Goal: Task Accomplishment & Management: Complete application form

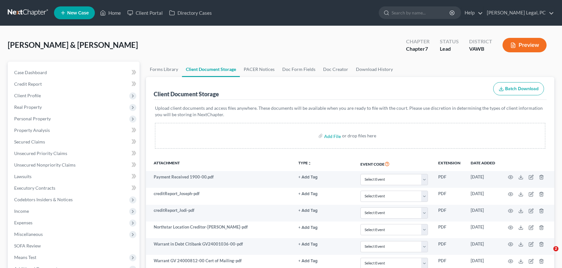
select select "0"
click at [20, 11] on link at bounding box center [28, 13] width 41 height 12
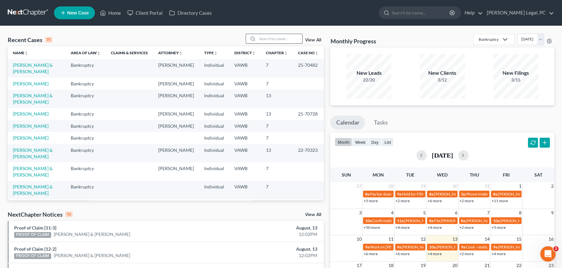
click at [265, 36] on input "search" at bounding box center [279, 38] width 45 height 9
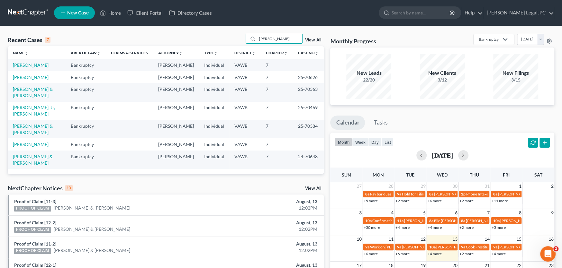
drag, startPoint x: 274, startPoint y: 41, endPoint x: 244, endPoint y: 42, distance: 30.2
click at [244, 42] on div "Recent Cases 7 Allen View All" at bounding box center [166, 40] width 316 height 13
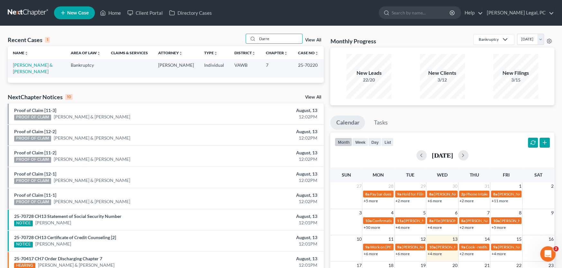
type input "Darre"
click at [76, 13] on span "New Case" at bounding box center [78, 13] width 22 height 5
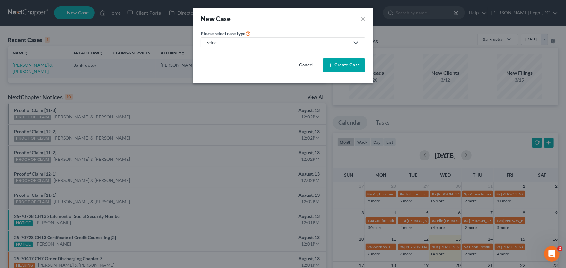
click at [238, 41] on div "Select..." at bounding box center [277, 43] width 143 height 6
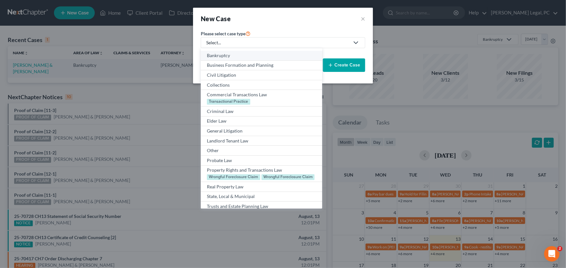
click at [228, 55] on div "Bankruptcy" at bounding box center [261, 55] width 109 height 6
select select "84"
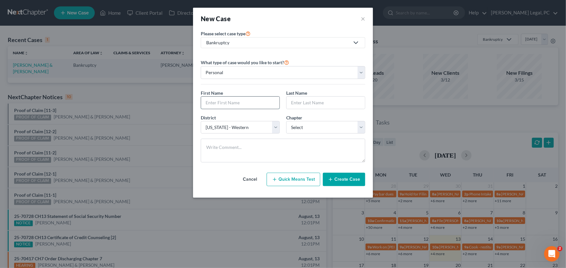
click at [220, 104] on input "text" at bounding box center [240, 103] width 78 height 12
type input "Darrell"
click at [302, 103] on input "text" at bounding box center [326, 103] width 78 height 12
type input "Allen"
click at [296, 125] on select "Select 7 11 12 13" at bounding box center [325, 127] width 79 height 13
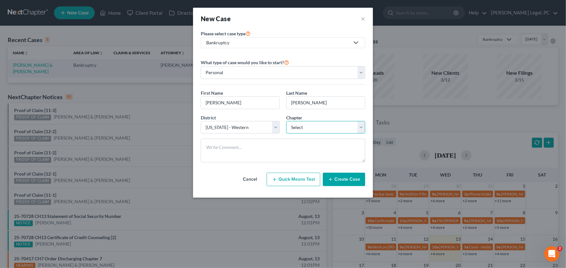
select select "3"
click at [286, 121] on select "Select 7 11 12 13" at bounding box center [325, 127] width 79 height 13
click at [350, 180] on button "Create Case" at bounding box center [344, 180] width 42 height 14
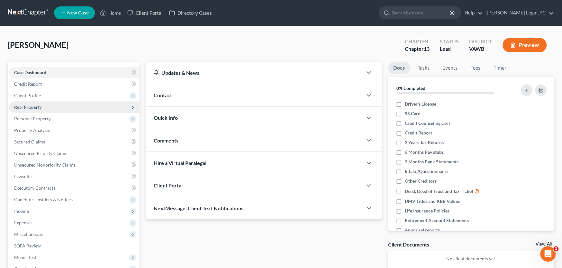
click at [23, 105] on span "Real Property" at bounding box center [28, 106] width 28 height 5
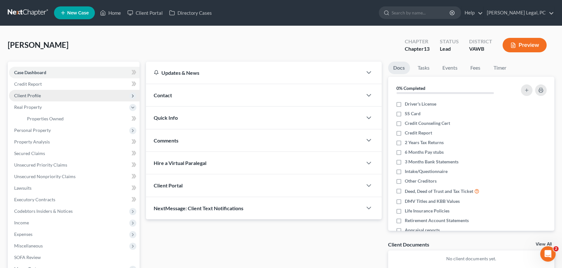
click at [24, 99] on span "Client Profile" at bounding box center [74, 96] width 131 height 12
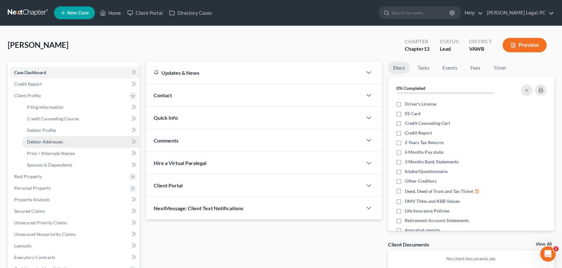
click at [47, 139] on span "Debtor Addresses" at bounding box center [45, 141] width 36 height 5
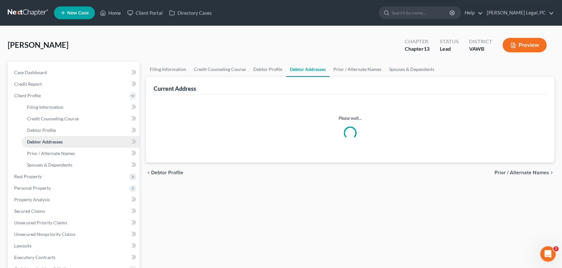
select select "0"
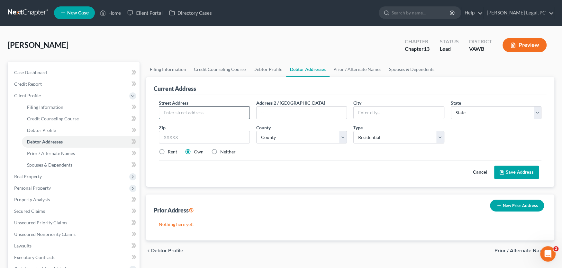
click at [185, 115] on input "text" at bounding box center [204, 113] width 90 height 12
type input "244 Old Tram Road"
type input "PO Box 234"
type input "24313"
type input "Barren Springs"
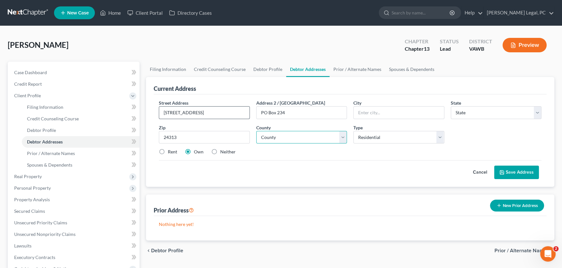
select select "48"
click at [298, 132] on select "County" at bounding box center [301, 137] width 91 height 13
click at [256, 131] on select "County Accomack County Albemarle County Alexandria city Alleghany County Amelia…" at bounding box center [301, 137] width 91 height 13
click at [282, 135] on select "County Accomack County Albemarle County Alexandria city Alleghany County Amelia…" at bounding box center [301, 137] width 91 height 13
select select "132"
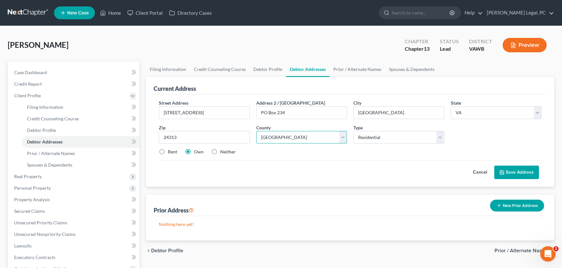
click at [256, 131] on select "County Accomack County Albemarle County Alexandria city Alleghany County Amelia…" at bounding box center [301, 137] width 91 height 13
click at [513, 169] on button "Save Address" at bounding box center [516, 173] width 45 height 14
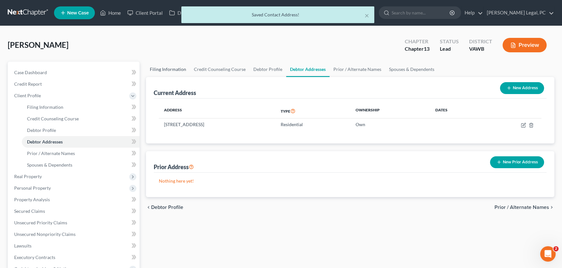
click at [168, 68] on link "Filing Information" at bounding box center [168, 69] width 44 height 15
select select "1"
select select "0"
select select "3"
select select "84"
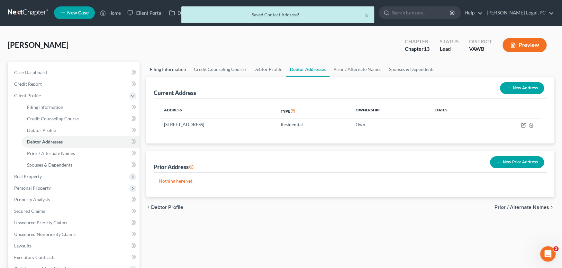
select select "48"
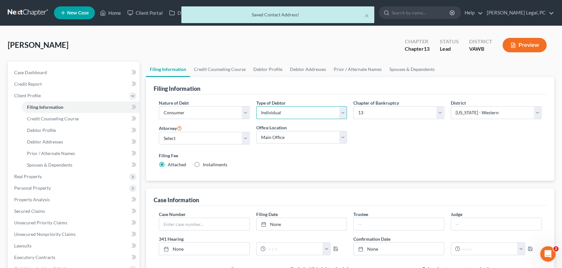
click at [265, 113] on select "Select Individual Joint" at bounding box center [301, 112] width 91 height 13
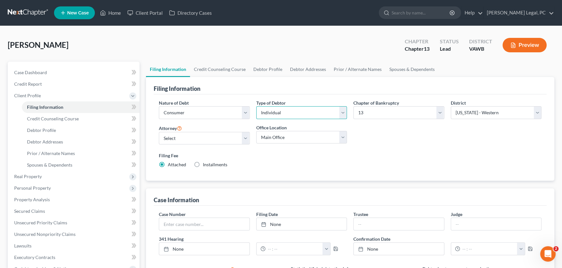
select select "1"
click at [256, 106] on select "Select Individual Joint" at bounding box center [301, 112] width 91 height 13
click at [344, 69] on link "Joint Debtor Profile" at bounding box center [354, 69] width 48 height 15
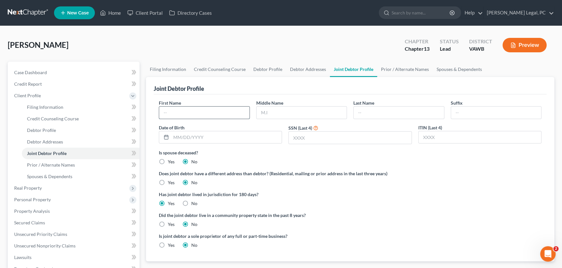
click at [198, 110] on input "text" at bounding box center [204, 113] width 90 height 12
type input "Deanna"
type input "H"
type input "Allen"
click at [205, 136] on input "text" at bounding box center [226, 137] width 111 height 12
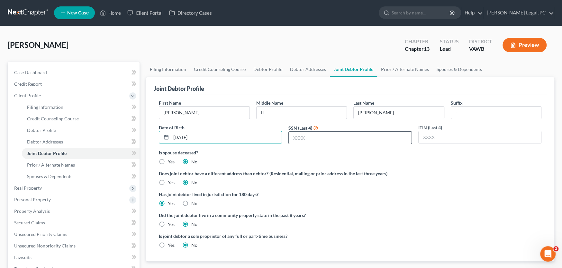
type input "07/19/1973"
click at [298, 136] on input "text" at bounding box center [350, 138] width 122 height 12
type input "1276"
click at [173, 69] on link "Filing Information" at bounding box center [168, 69] width 44 height 15
select select "1"
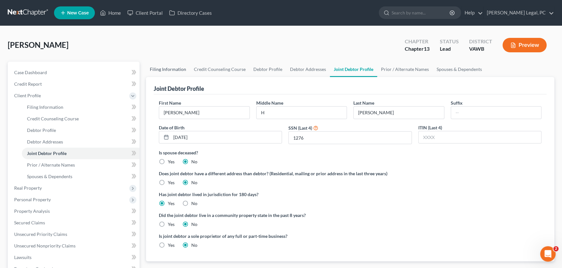
select select "1"
select select "3"
select select "84"
select select "48"
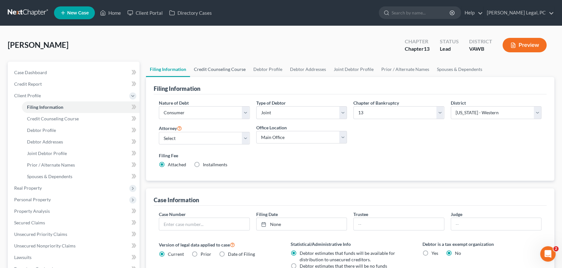
click at [213, 68] on link "Credit Counseling Course" at bounding box center [219, 69] width 59 height 15
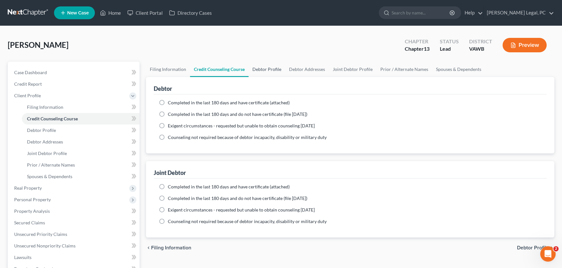
click at [275, 70] on link "Debtor Profile" at bounding box center [267, 69] width 37 height 15
select select "1"
select select "0"
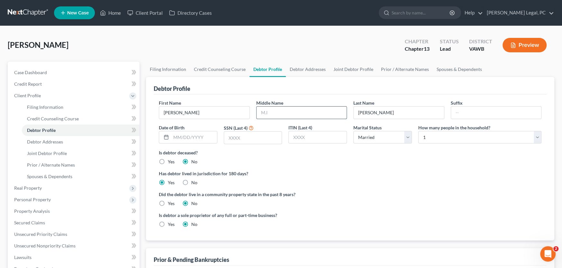
click at [275, 113] on input "text" at bounding box center [302, 113] width 90 height 12
type input "Thomas"
type input "03/07/1972"
click at [257, 135] on input "text" at bounding box center [253, 138] width 58 height 12
type input "6140"
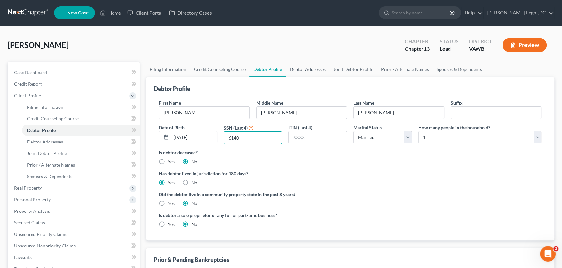
click at [305, 68] on link "Debtor Addresses" at bounding box center [308, 69] width 44 height 15
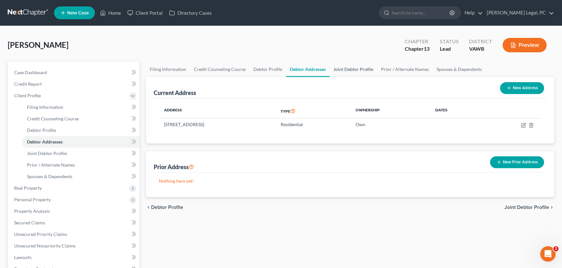
click at [336, 68] on link "Joint Debtor Profile" at bounding box center [354, 69] width 48 height 15
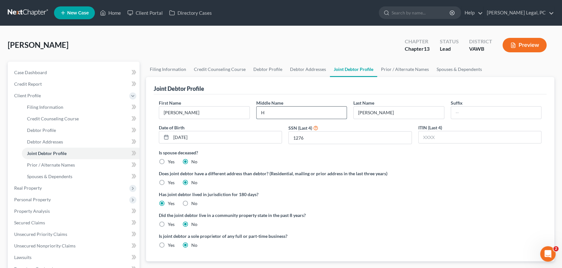
click at [282, 115] on input "H" at bounding box center [302, 113] width 90 height 12
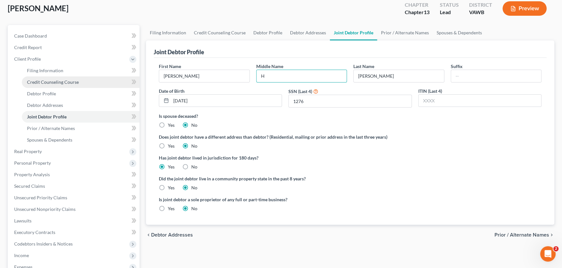
scroll to position [36, 0]
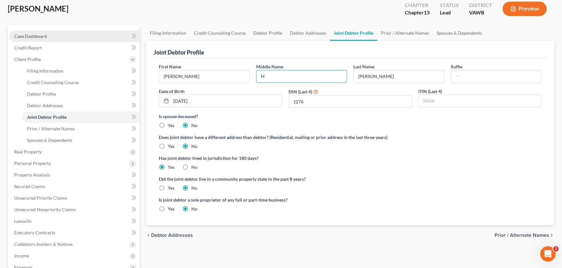
click at [43, 35] on span "Case Dashboard" at bounding box center [30, 35] width 33 height 5
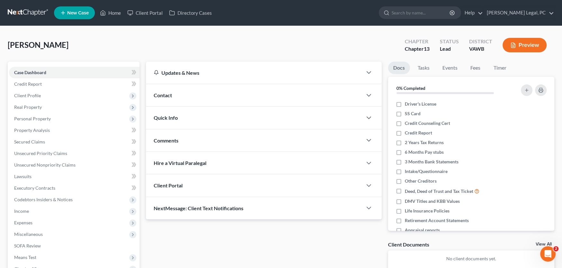
click at [168, 93] on span "Contact" at bounding box center [163, 95] width 18 height 6
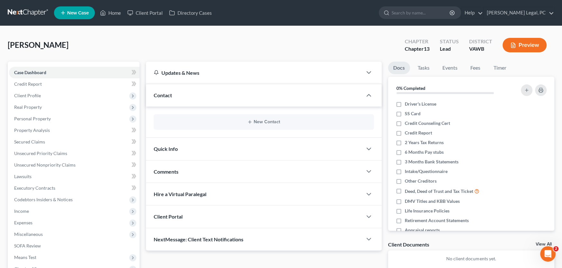
click at [221, 125] on div "New Contact" at bounding box center [264, 121] width 220 height 15
click at [258, 123] on button "New Contact" at bounding box center [264, 122] width 210 height 5
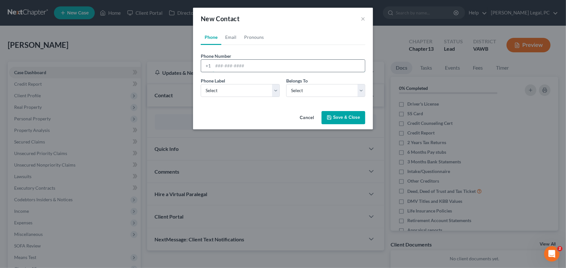
click at [217, 65] on input "tel" at bounding box center [289, 66] width 152 height 12
type input "2762391031"
drag, startPoint x: 228, startPoint y: 93, endPoint x: 225, endPoint y: 95, distance: 3.9
click at [228, 93] on select "Select Mobile Home Work Other" at bounding box center [240, 90] width 79 height 13
select select "0"
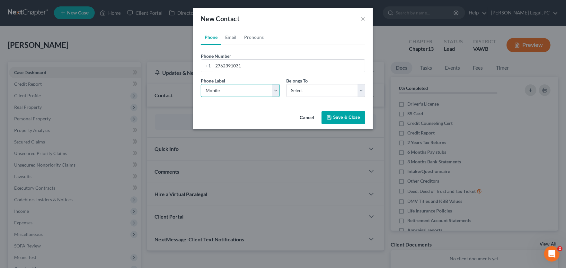
click at [201, 84] on select "Select Mobile Home Work Other" at bounding box center [240, 90] width 79 height 13
click at [293, 90] on select "Select Client Spouse Other" at bounding box center [325, 90] width 79 height 13
select select "1"
click at [286, 84] on select "Select Client Spouse Other" at bounding box center [325, 90] width 79 height 13
select select "1"
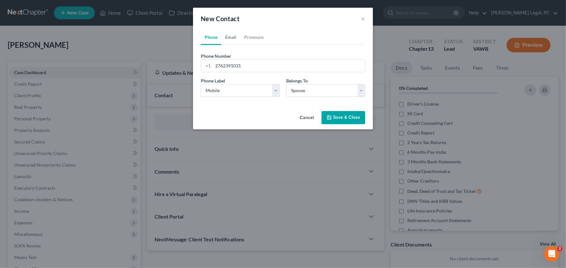
click at [232, 38] on link "Email" at bounding box center [230, 37] width 19 height 15
click at [231, 66] on input "email" at bounding box center [289, 66] width 152 height 12
click at [226, 65] on input "email" at bounding box center [289, 66] width 152 height 12
paste input "denna.allen7224@yahoo.com"
type input "denna.allen7224@yahoo.com"
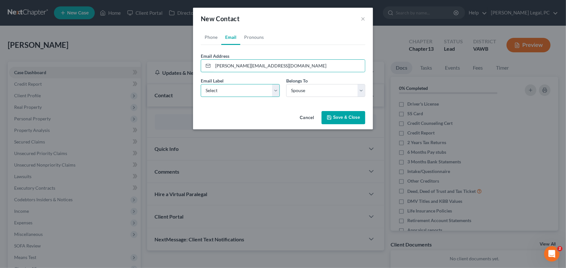
click at [215, 95] on select "Select Home Work Other" at bounding box center [240, 90] width 79 height 13
select select "0"
click at [201, 84] on select "Select Home Work Other" at bounding box center [240, 90] width 79 height 13
click at [338, 116] on button "Save & Close" at bounding box center [344, 118] width 44 height 14
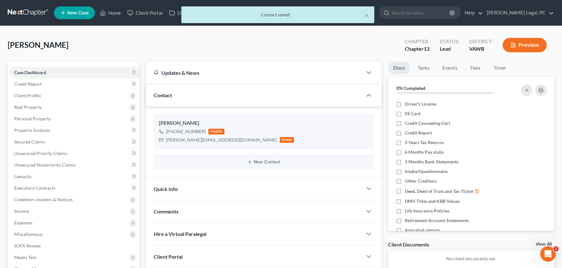
click at [257, 164] on div "New Contact" at bounding box center [264, 162] width 220 height 15
click at [263, 161] on button "New Contact" at bounding box center [264, 162] width 210 height 5
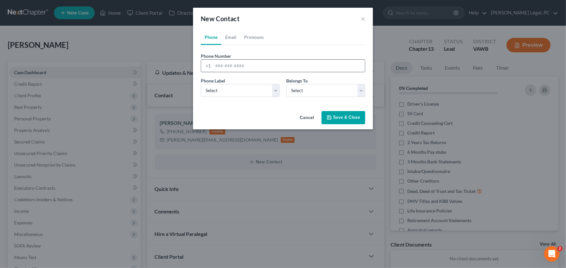
drag, startPoint x: 221, startPoint y: 68, endPoint x: 221, endPoint y: 65, distance: 3.4
click at [221, 68] on input "tel" at bounding box center [289, 66] width 152 height 12
type input "5404406041"
click at [205, 89] on select "Select Mobile Home Work Other" at bounding box center [240, 90] width 79 height 13
select select "0"
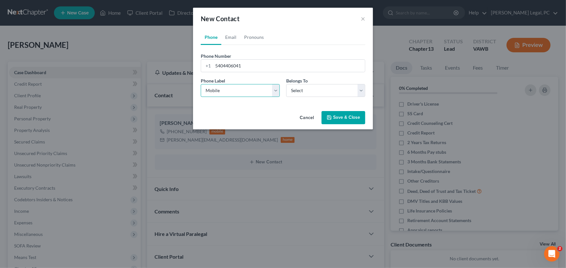
click at [201, 84] on select "Select Mobile Home Work Other" at bounding box center [240, 90] width 79 height 13
click at [334, 88] on select "Select Client Spouse Other" at bounding box center [325, 90] width 79 height 13
select select "0"
click at [286, 84] on select "Select Client Spouse Other" at bounding box center [325, 90] width 79 height 13
click at [338, 117] on button "Save & Close" at bounding box center [344, 118] width 44 height 14
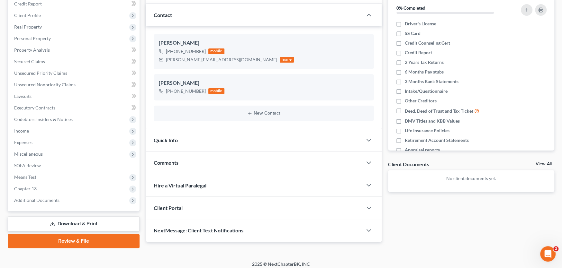
scroll to position [84, 0]
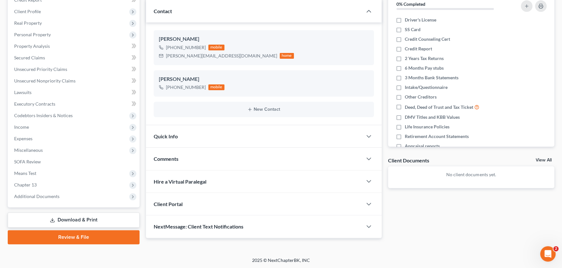
click at [191, 160] on div "Comments" at bounding box center [254, 159] width 216 height 22
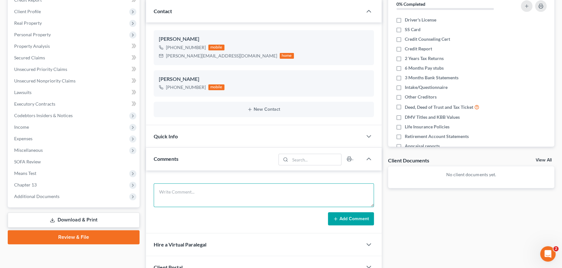
click at [199, 194] on textarea at bounding box center [264, 196] width 220 height 24
type textarea "To Mikayla"
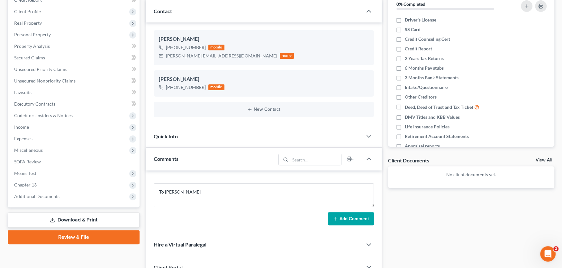
click at [345, 219] on button "Add Comment" at bounding box center [351, 219] width 46 height 14
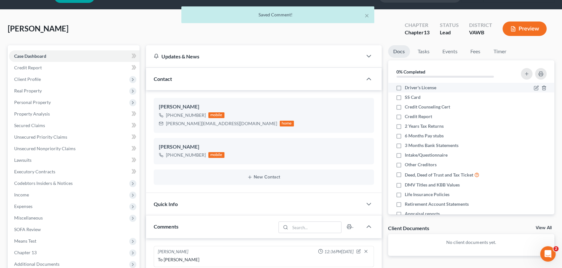
scroll to position [0, 0]
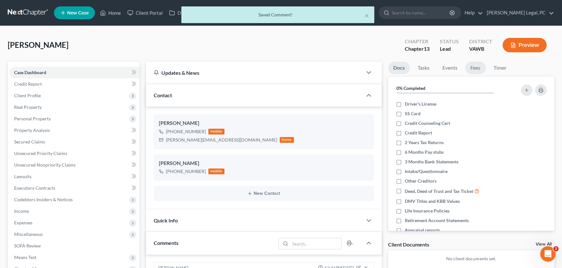
click at [475, 68] on link "Fees" at bounding box center [475, 68] width 21 height 13
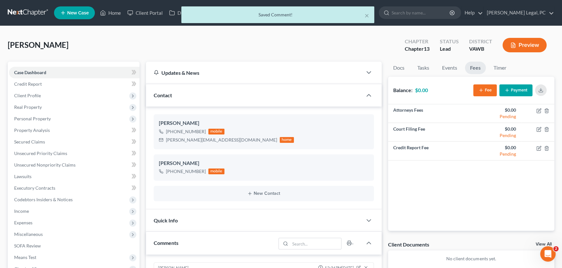
click at [513, 89] on button "Payment" at bounding box center [515, 91] width 33 height 12
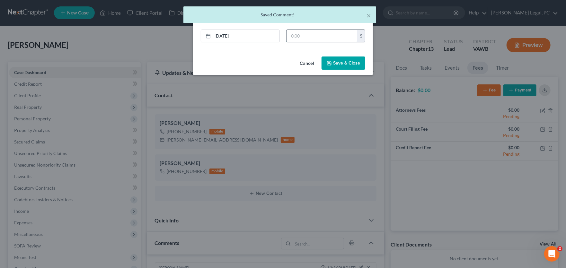
click at [306, 32] on input "text" at bounding box center [322, 36] width 71 height 12
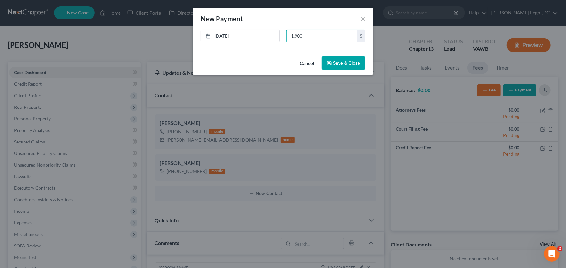
type input "1,900"
click at [342, 60] on button "Save & Close" at bounding box center [344, 64] width 44 height 14
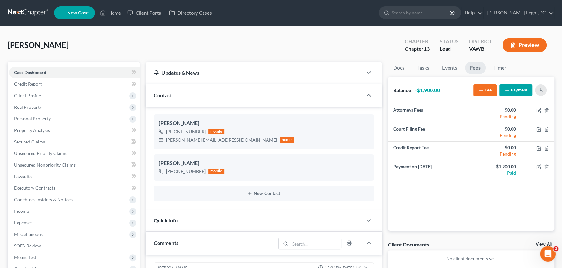
click at [25, 15] on link at bounding box center [28, 13] width 41 height 12
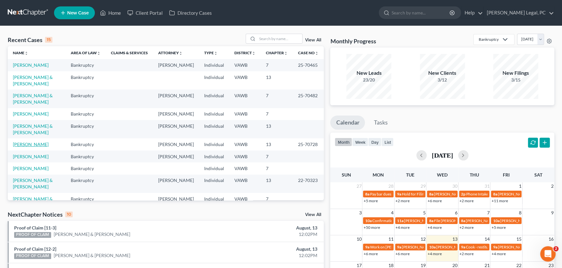
click at [25, 142] on link "Dalton, Misty" at bounding box center [31, 144] width 36 height 5
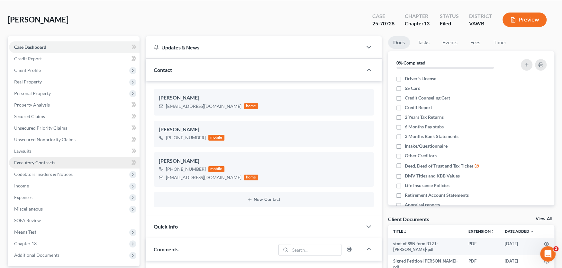
scroll to position [129, 0]
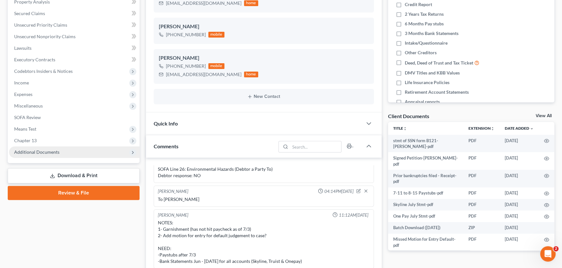
click at [60, 154] on span "Additional Documents" at bounding box center [74, 153] width 131 height 12
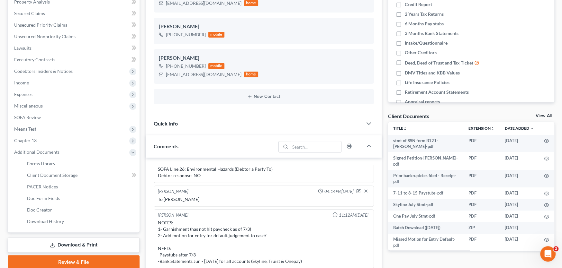
click at [84, 243] on link "Download & Print" at bounding box center [74, 245] width 132 height 15
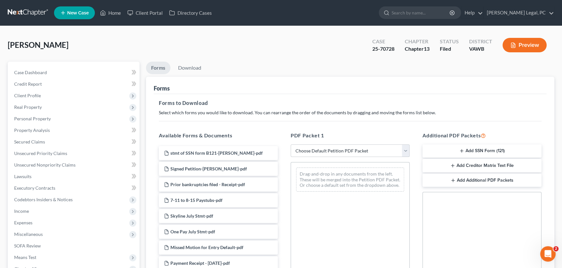
click at [329, 149] on select "Choose Default Petition PDF Packet Complete Bankruptcy Petition (all forms and …" at bounding box center [350, 151] width 119 height 13
select select "7"
click at [291, 145] on select "Choose Default Petition PDF Packet Complete Bankruptcy Petition (all forms and …" at bounding box center [350, 151] width 119 height 13
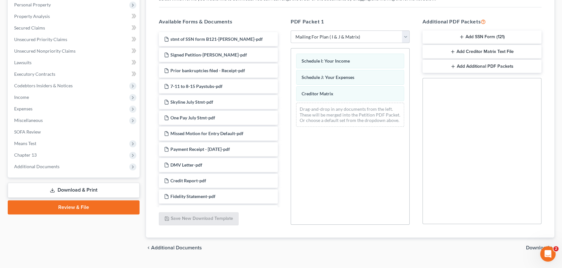
scroll to position [128, 0]
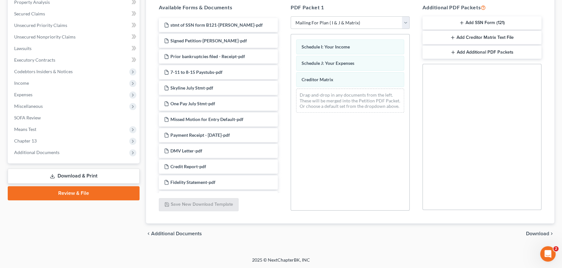
click at [533, 234] on span "Download" at bounding box center [537, 233] width 23 height 5
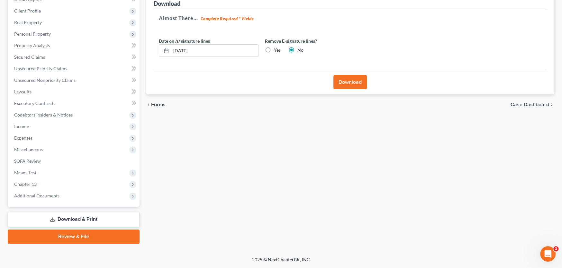
scroll to position [84, 0]
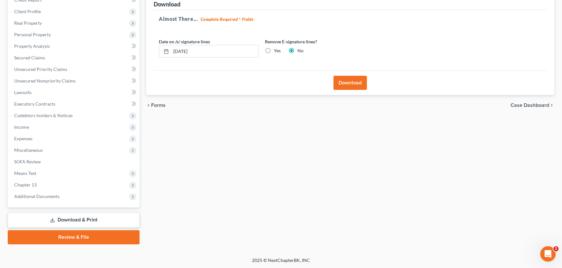
click at [348, 85] on button "Download" at bounding box center [349, 83] width 33 height 14
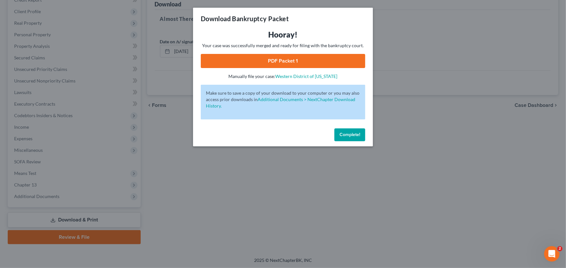
click at [270, 63] on link "PDF Packet 1" at bounding box center [283, 61] width 165 height 14
click at [347, 136] on span "Complete!" at bounding box center [350, 134] width 21 height 5
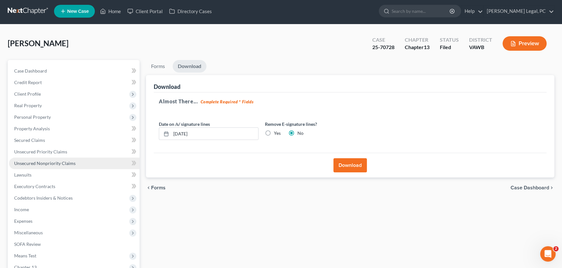
scroll to position [0, 0]
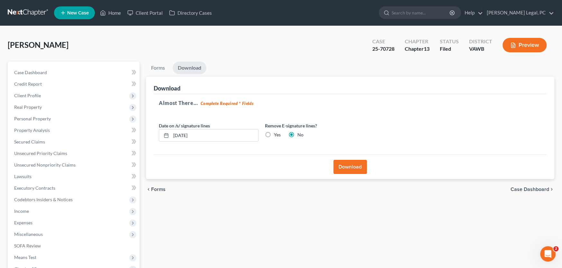
click at [32, 12] on link at bounding box center [28, 13] width 41 height 12
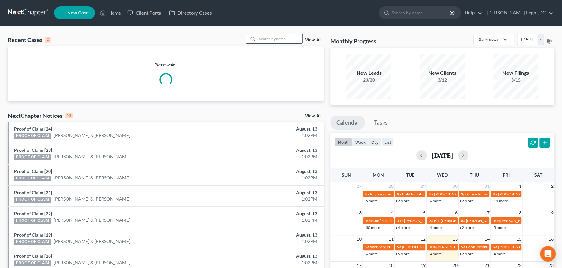
click at [278, 37] on input "search" at bounding box center [279, 38] width 45 height 9
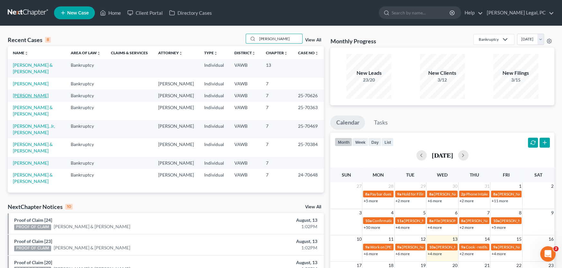
type input "allen"
click at [30, 93] on link "Allen, James" at bounding box center [31, 95] width 36 height 5
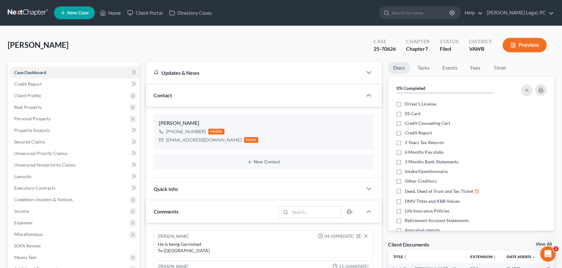
click at [26, 13] on link at bounding box center [28, 13] width 41 height 12
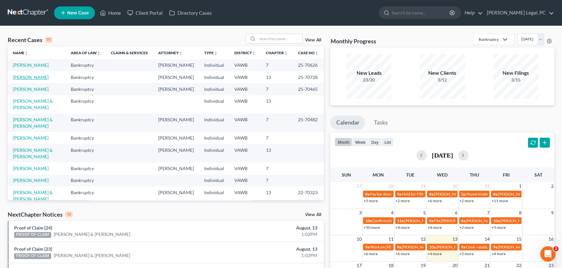
click at [24, 75] on link "[PERSON_NAME]" at bounding box center [31, 77] width 36 height 5
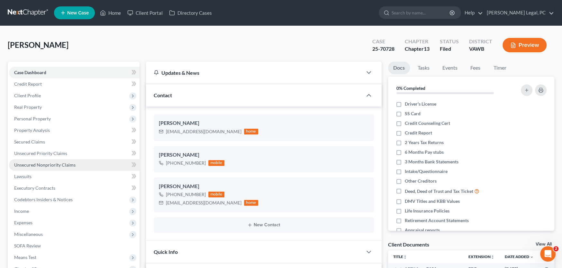
scroll to position [129, 0]
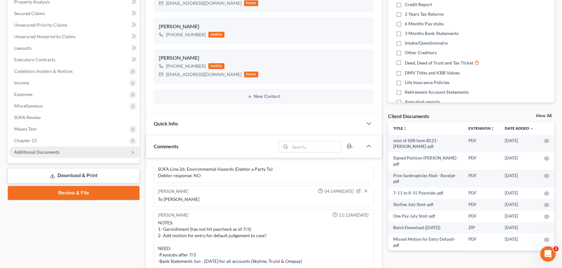
click at [60, 154] on span "Additional Documents" at bounding box center [74, 153] width 131 height 12
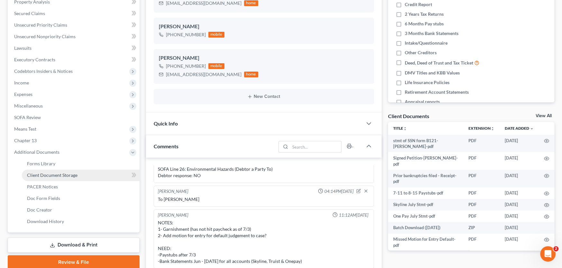
click at [57, 175] on span "Client Document Storage" at bounding box center [52, 175] width 50 height 5
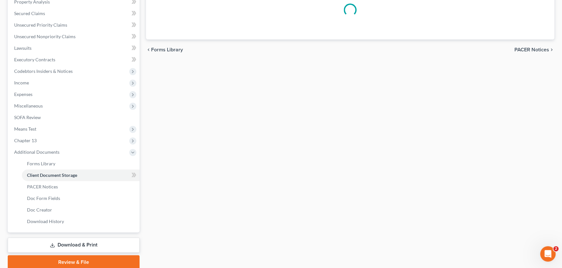
scroll to position [33, 0]
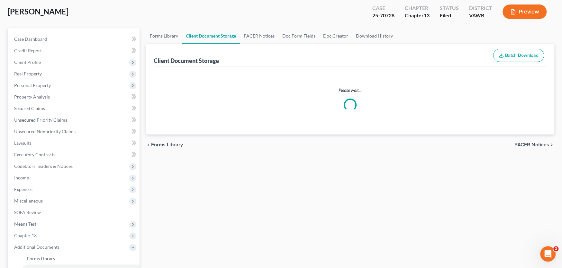
select select "0"
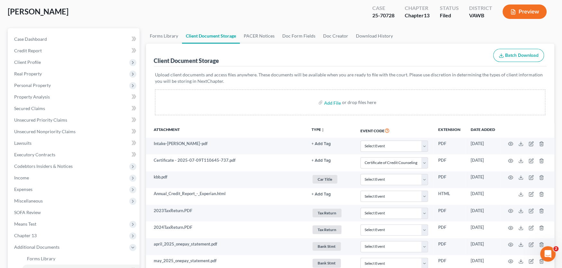
scroll to position [0, 0]
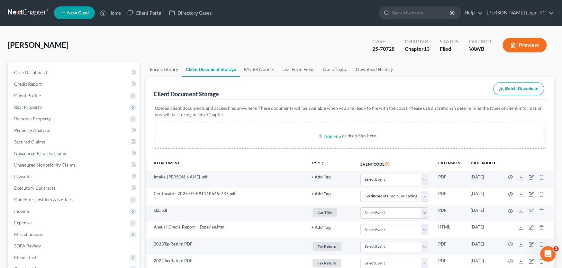
select select "0"
click at [29, 14] on link at bounding box center [28, 13] width 41 height 12
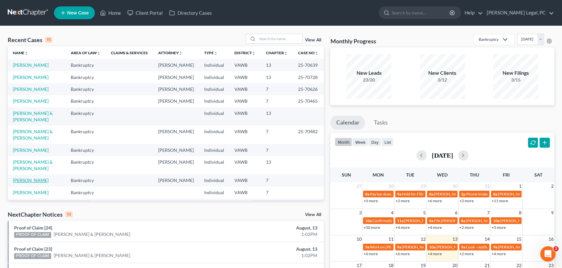
click at [33, 178] on link "[PERSON_NAME]" at bounding box center [31, 180] width 36 height 5
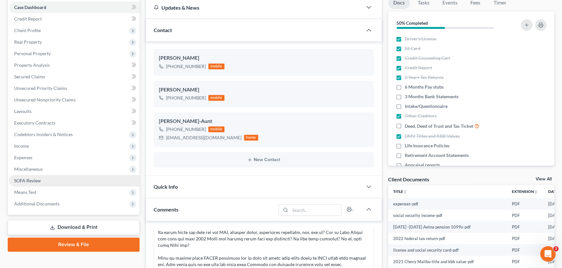
scroll to position [96, 0]
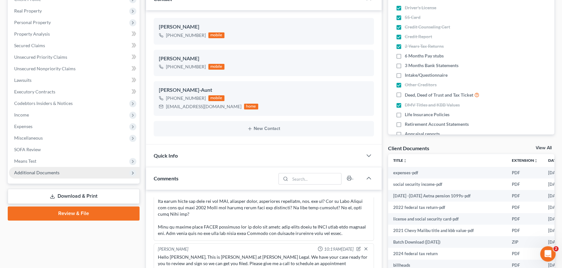
click at [41, 172] on span "Additional Documents" at bounding box center [36, 172] width 45 height 5
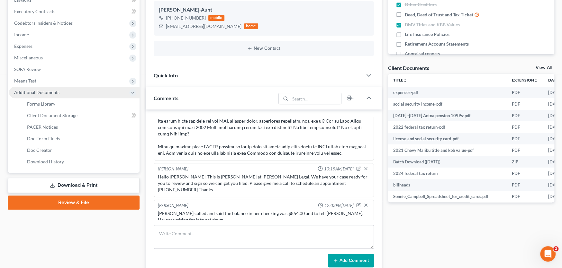
scroll to position [193, 0]
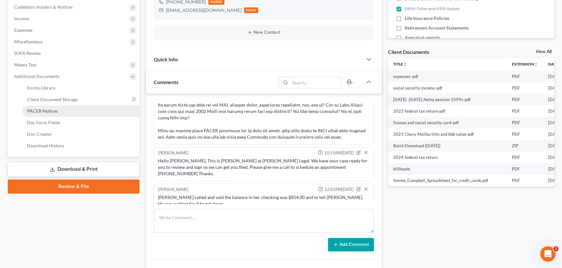
drag, startPoint x: 82, startPoint y: 170, endPoint x: 128, endPoint y: 166, distance: 46.2
click at [82, 170] on link "Download & Print" at bounding box center [74, 169] width 132 height 15
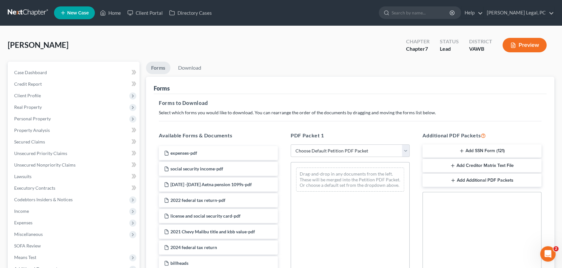
click at [477, 151] on button "Add SSN Form (121)" at bounding box center [481, 152] width 119 height 14
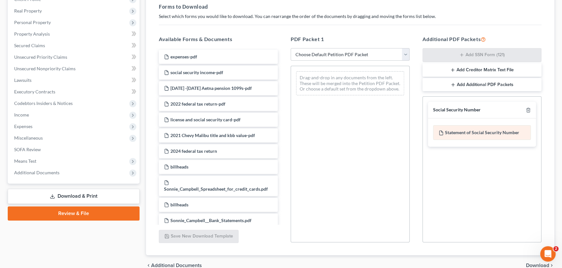
scroll to position [128, 0]
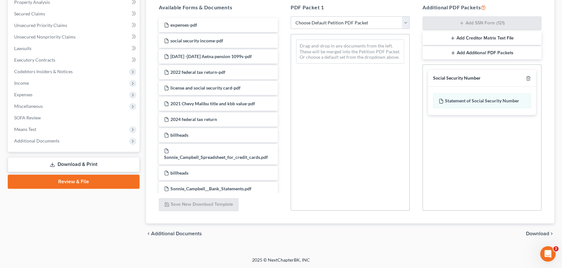
click at [536, 232] on span "Download" at bounding box center [537, 233] width 23 height 5
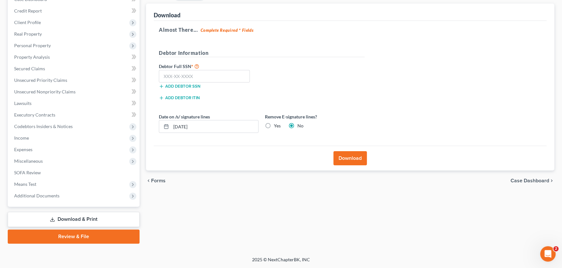
scroll to position [73, 0]
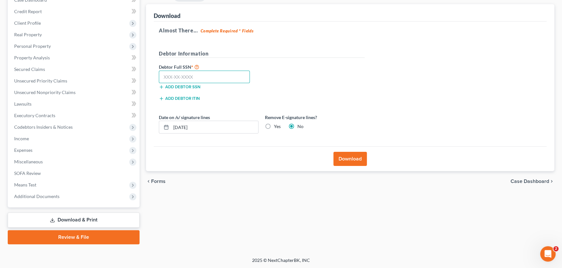
drag, startPoint x: 177, startPoint y: 75, endPoint x: 173, endPoint y: 79, distance: 6.0
click at [176, 77] on input "text" at bounding box center [204, 77] width 91 height 13
type input "560-62-6659"
click at [354, 158] on button "Download" at bounding box center [349, 159] width 33 height 14
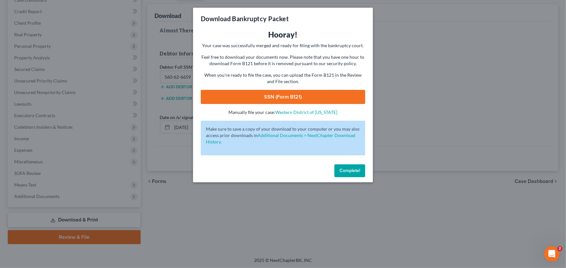
click at [285, 98] on link "SSN (Form B121)" at bounding box center [283, 97] width 165 height 14
click at [357, 169] on span "Complete!" at bounding box center [350, 170] width 21 height 5
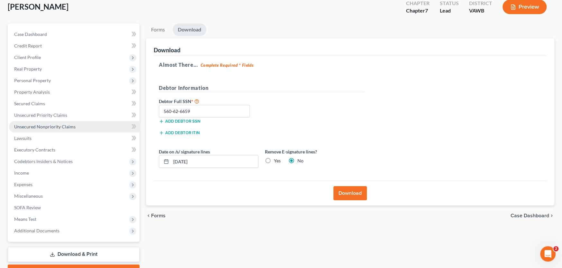
scroll to position [0, 0]
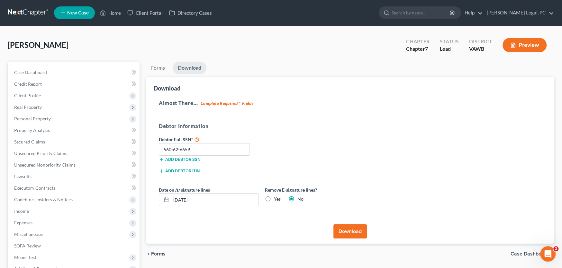
click at [25, 11] on link at bounding box center [28, 13] width 41 height 12
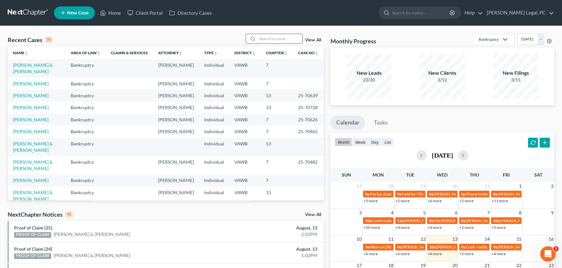
click at [268, 41] on input "search" at bounding box center [279, 38] width 45 height 9
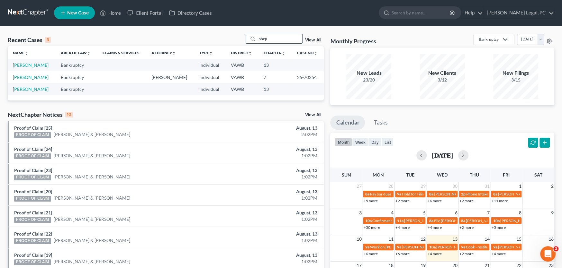
drag, startPoint x: 278, startPoint y: 36, endPoint x: 248, endPoint y: 36, distance: 30.2
click at [248, 36] on div "shep" at bounding box center [274, 39] width 57 height 10
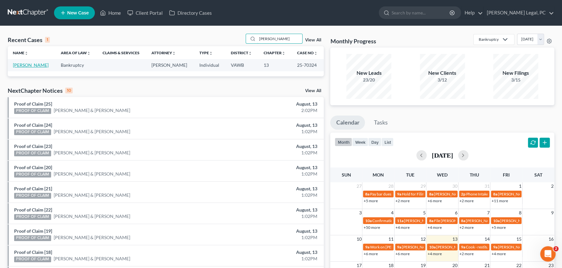
type input "[PERSON_NAME]"
click at [27, 63] on link "[PERSON_NAME]" at bounding box center [31, 64] width 36 height 5
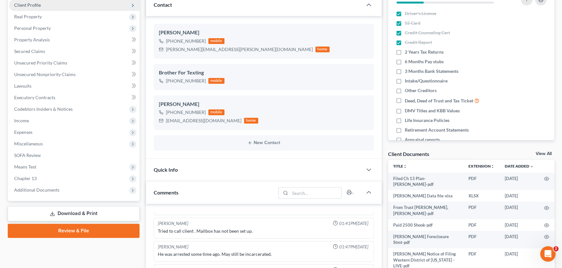
scroll to position [96, 0]
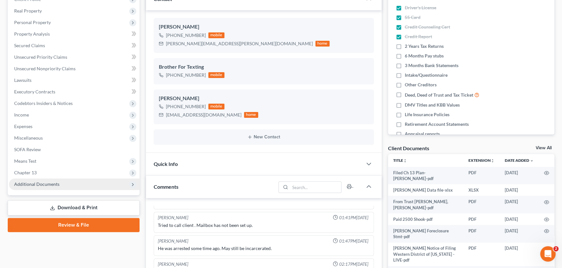
click at [50, 185] on span "Additional Documents" at bounding box center [36, 184] width 45 height 5
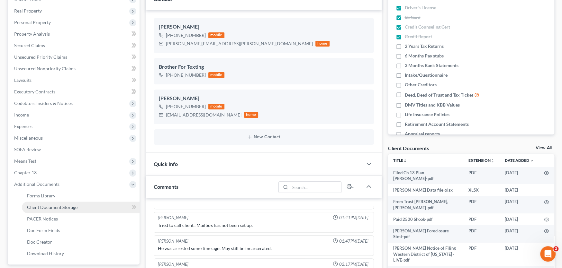
click at [45, 206] on span "Client Document Storage" at bounding box center [52, 207] width 50 height 5
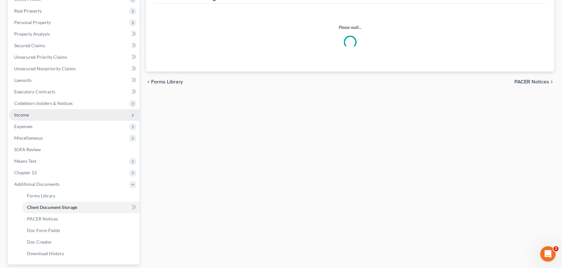
scroll to position [25, 0]
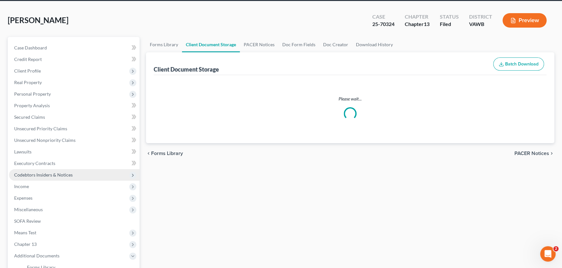
select select "0"
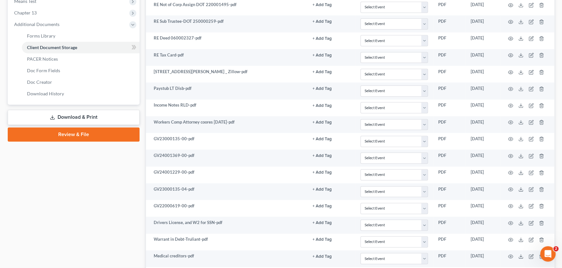
scroll to position [96, 0]
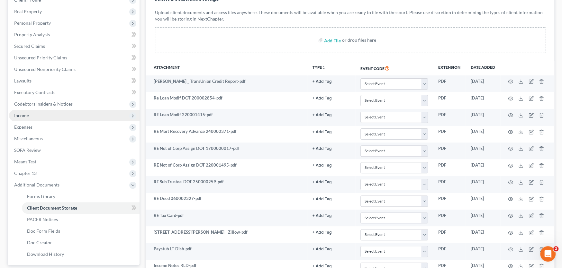
click at [25, 115] on span "Income" at bounding box center [21, 115] width 15 height 5
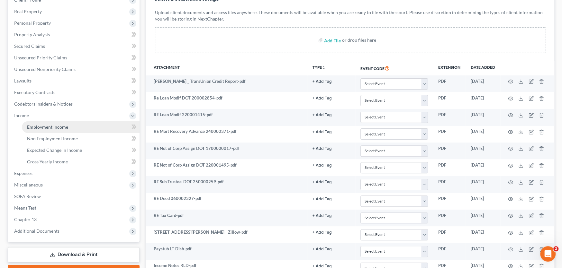
click at [62, 125] on span "Employment Income" at bounding box center [47, 126] width 41 height 5
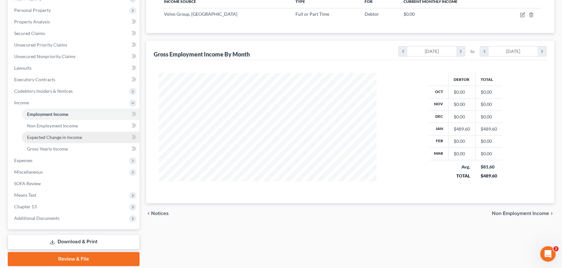
scroll to position [129, 0]
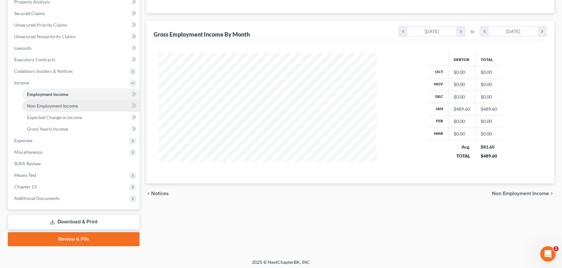
click at [60, 105] on span "Non Employment Income" at bounding box center [52, 105] width 51 height 5
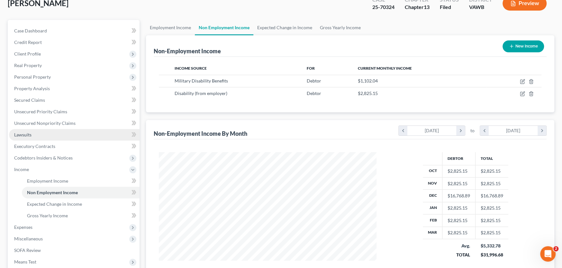
scroll to position [131, 0]
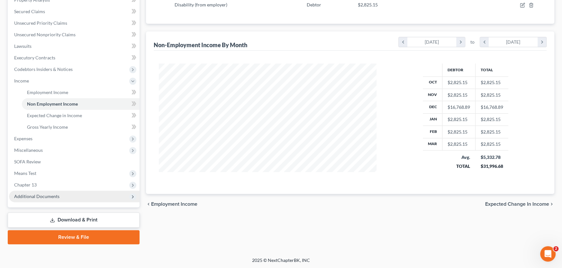
click at [43, 197] on span "Additional Documents" at bounding box center [36, 196] width 45 height 5
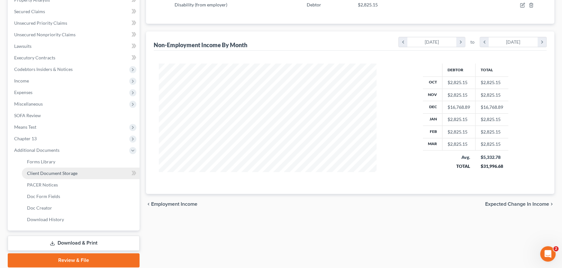
click at [50, 174] on span "Client Document Storage" at bounding box center [52, 173] width 50 height 5
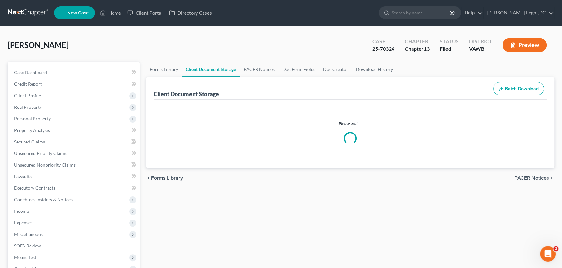
select select "0"
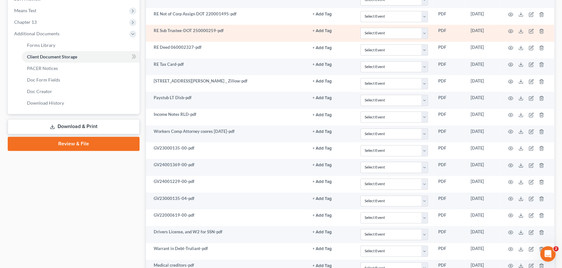
scroll to position [257, 0]
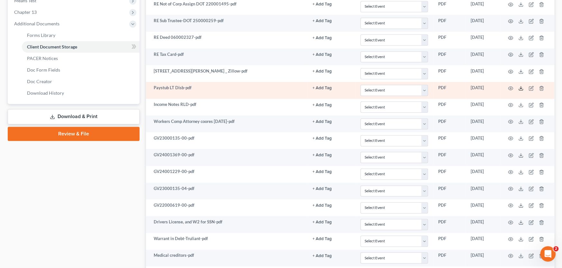
click at [519, 87] on icon at bounding box center [520, 88] width 5 height 5
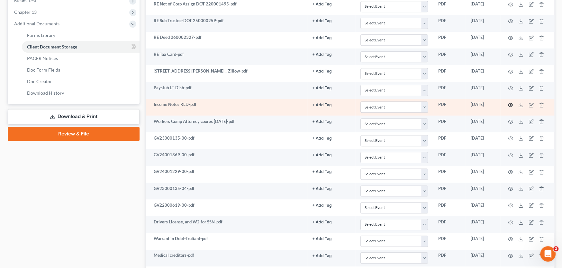
click at [511, 104] on icon "button" at bounding box center [510, 105] width 5 height 5
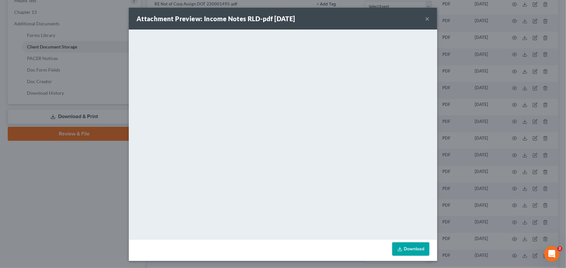
click at [426, 20] on button "×" at bounding box center [427, 19] width 5 height 8
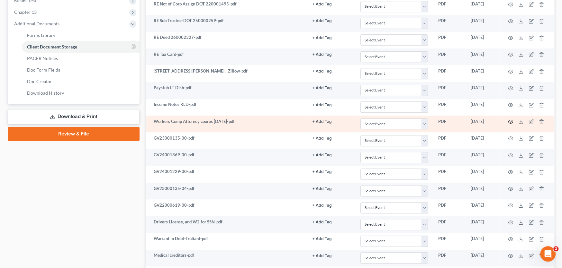
click at [510, 120] on icon "button" at bounding box center [510, 121] width 5 height 5
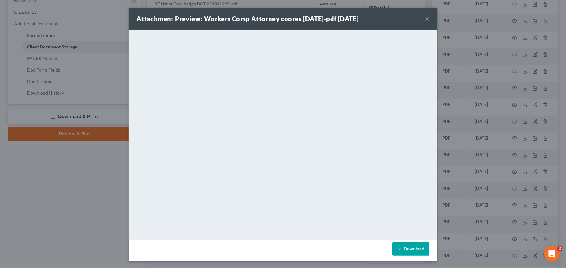
click at [425, 18] on button "×" at bounding box center [427, 19] width 5 height 8
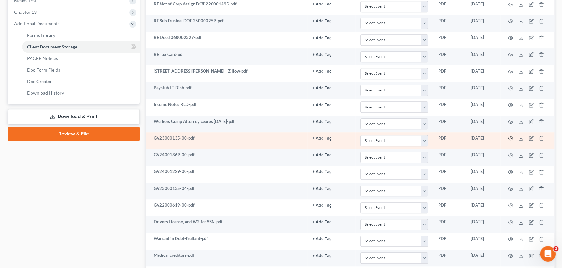
click at [513, 136] on icon "button" at bounding box center [510, 138] width 5 height 5
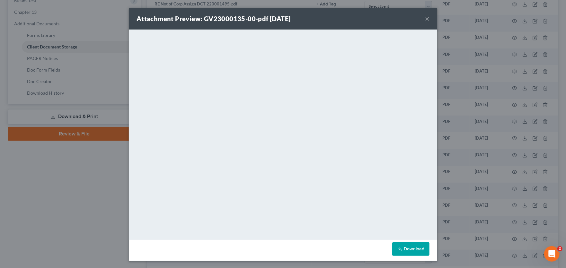
click at [426, 20] on button "×" at bounding box center [427, 19] width 5 height 8
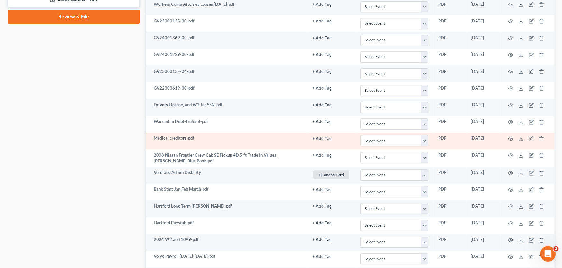
scroll to position [386, 0]
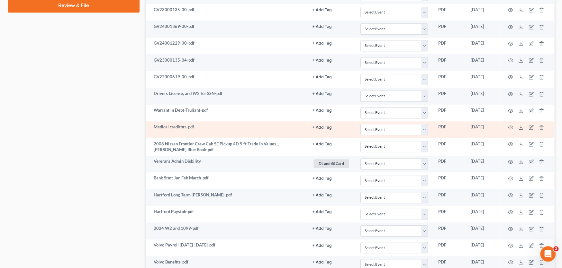
click at [212, 163] on td "Vererans Admin Disbility" at bounding box center [226, 164] width 161 height 17
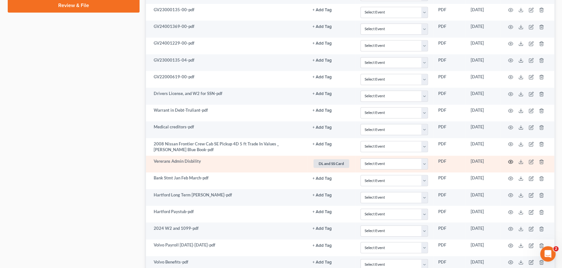
click at [510, 161] on circle "button" at bounding box center [510, 161] width 1 height 1
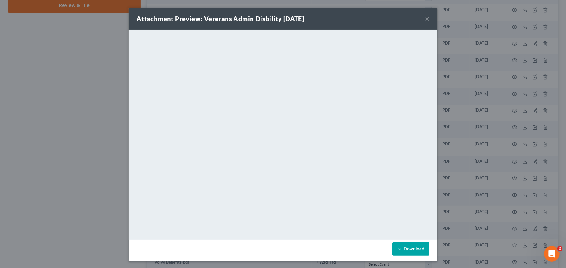
click at [425, 19] on button "×" at bounding box center [427, 19] width 5 height 8
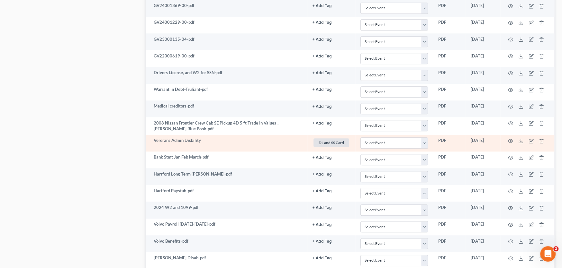
scroll to position [418, 0]
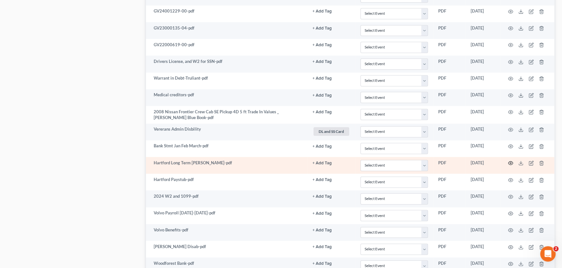
click at [510, 161] on icon "button" at bounding box center [510, 163] width 5 height 5
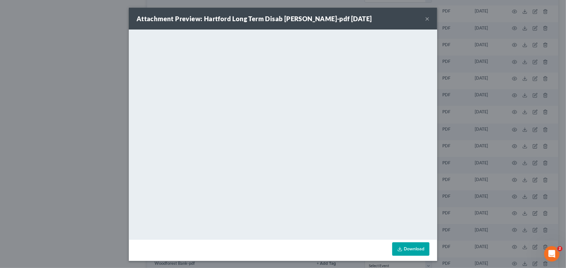
click at [425, 18] on button "×" at bounding box center [427, 19] width 5 height 8
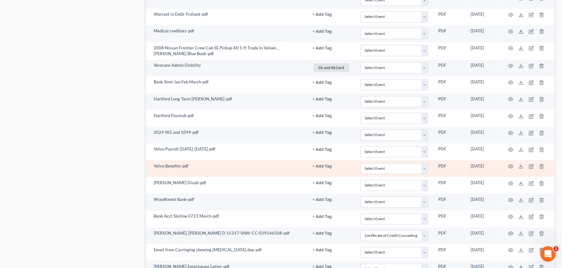
scroll to position [482, 0]
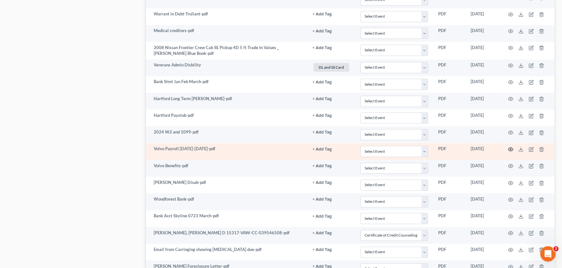
click at [510, 148] on icon "button" at bounding box center [510, 149] width 5 height 5
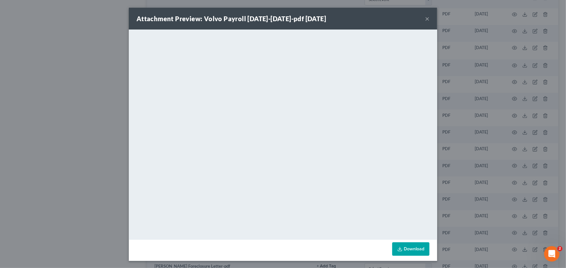
click at [425, 18] on button "×" at bounding box center [427, 19] width 5 height 8
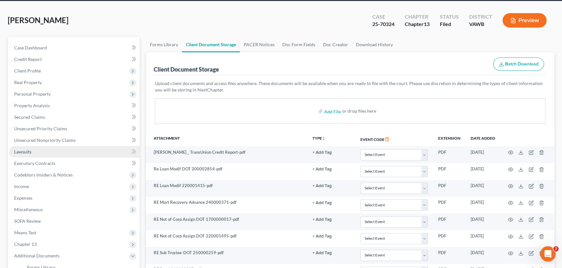
scroll to position [0, 0]
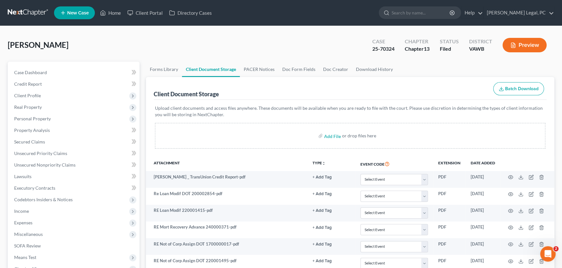
click at [34, 12] on link at bounding box center [28, 13] width 41 height 12
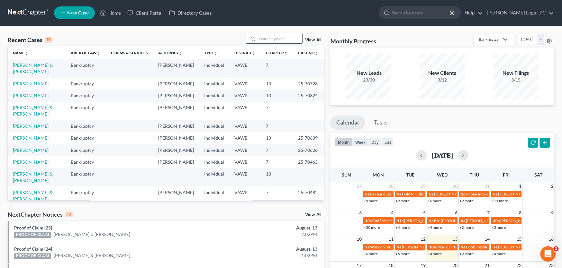
click at [274, 41] on input "search" at bounding box center [279, 38] width 45 height 9
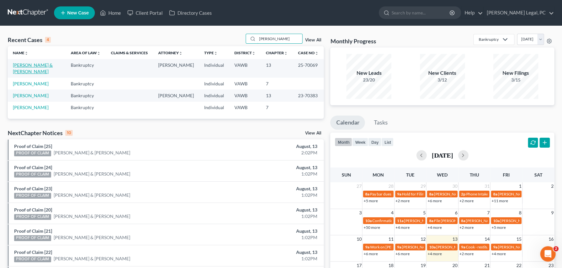
type input "[PERSON_NAME]"
click at [16, 67] on link "[PERSON_NAME] & [PERSON_NAME]" at bounding box center [33, 68] width 40 height 12
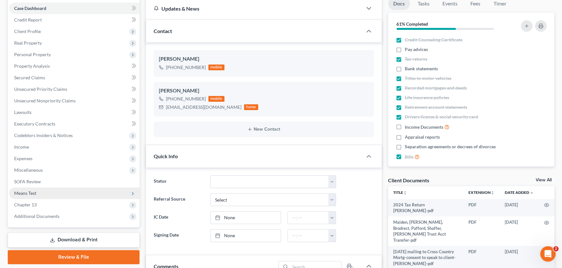
scroll to position [260, 0]
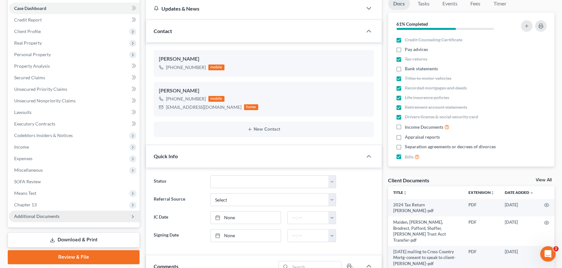
click at [49, 214] on span "Additional Documents" at bounding box center [36, 216] width 45 height 5
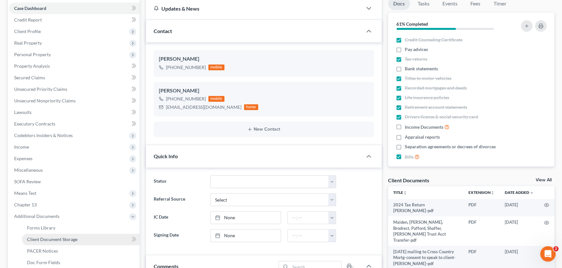
click at [49, 240] on span "Client Document Storage" at bounding box center [52, 239] width 50 height 5
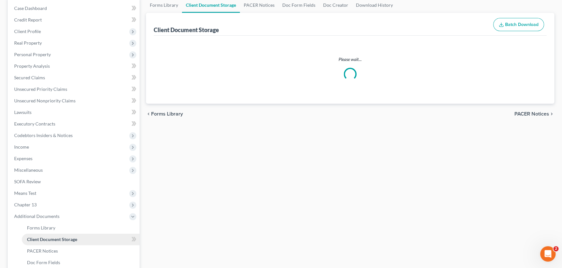
scroll to position [10, 0]
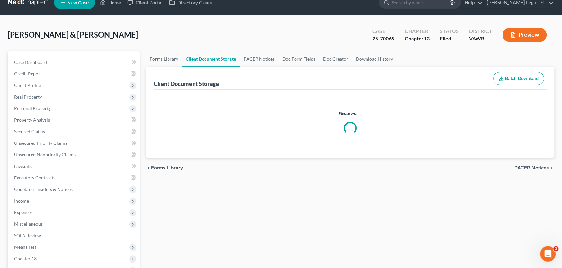
select select "0"
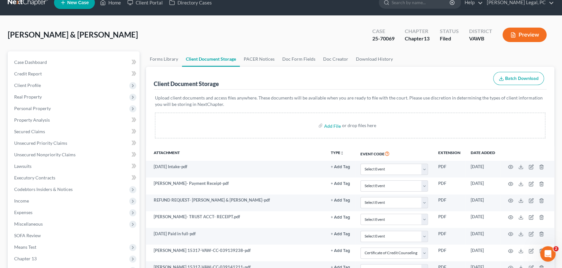
scroll to position [0, 0]
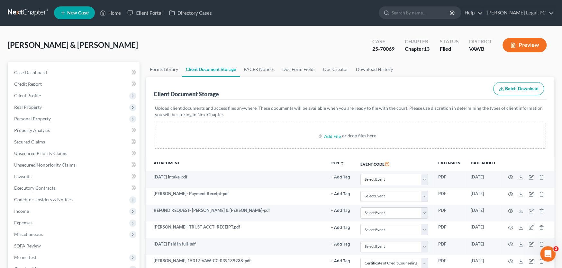
select select "0"
click at [20, 8] on link at bounding box center [28, 13] width 41 height 12
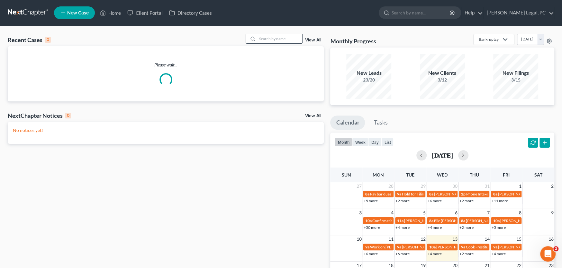
click at [272, 38] on input "search" at bounding box center [279, 38] width 45 height 9
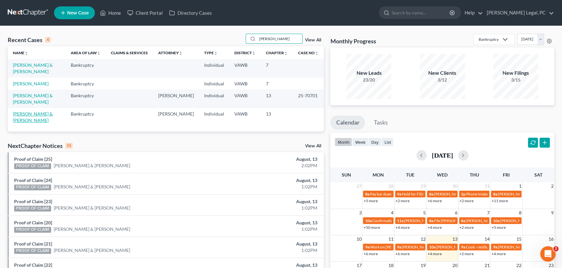
type input "[PERSON_NAME]"
click at [43, 111] on link "[PERSON_NAME] & [PERSON_NAME]" at bounding box center [33, 117] width 40 height 12
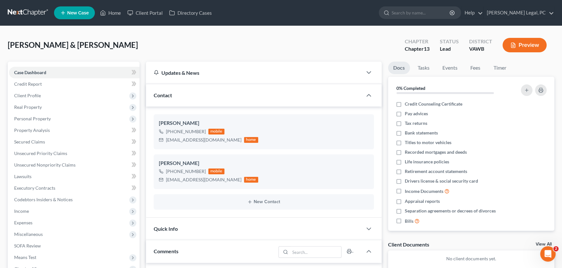
click at [29, 12] on link at bounding box center [28, 13] width 41 height 12
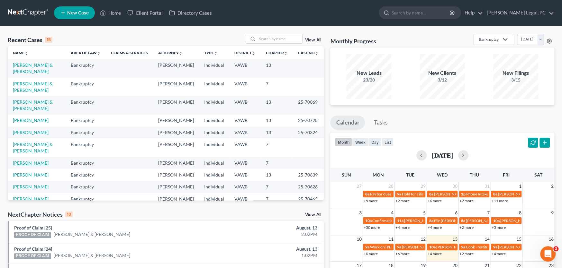
click at [38, 160] on link "[PERSON_NAME]" at bounding box center [31, 162] width 36 height 5
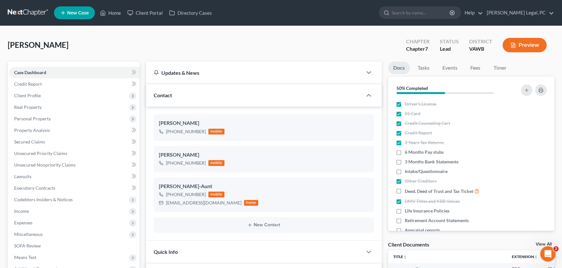
scroll to position [401, 0]
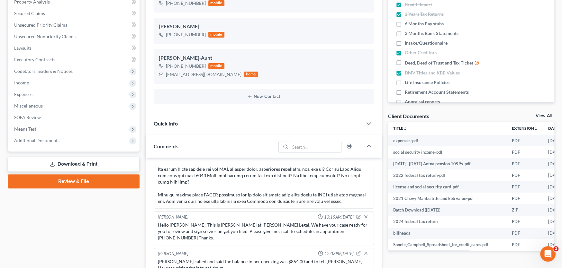
click at [62, 182] on link "Review & File" at bounding box center [74, 182] width 132 height 14
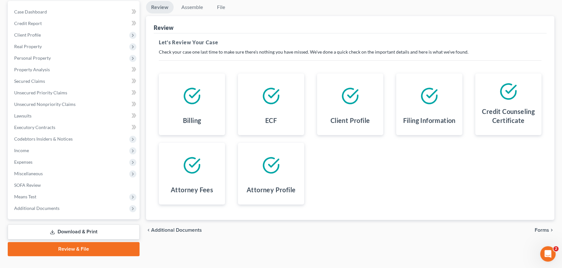
scroll to position [73, 0]
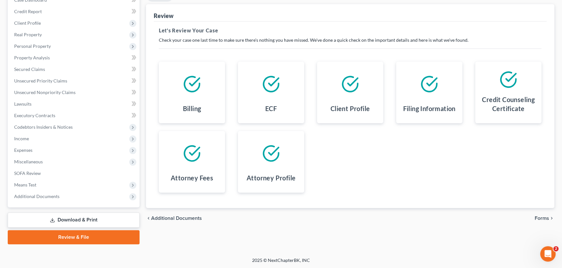
click at [540, 216] on span "Forms" at bounding box center [542, 218] width 14 height 5
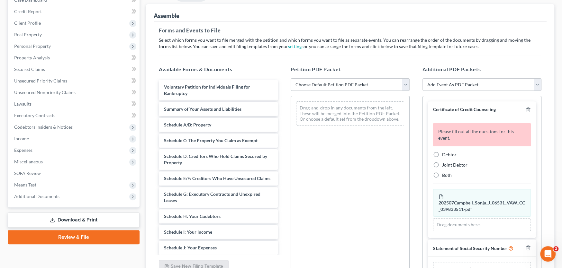
click at [384, 85] on select "Choose Default Petition PDF Packet Complete Bankruptcy Petition (all forms and …" at bounding box center [350, 84] width 119 height 13
select select "0"
click at [291, 78] on select "Choose Default Petition PDF Packet Complete Bankruptcy Petition (all forms and …" at bounding box center [350, 84] width 119 height 13
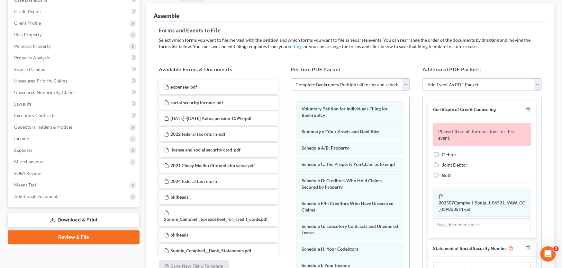
click at [442, 154] on label "Debtor" at bounding box center [449, 155] width 14 height 6
click at [445, 154] on input "Debtor" at bounding box center [447, 154] width 4 height 4
radio input "true"
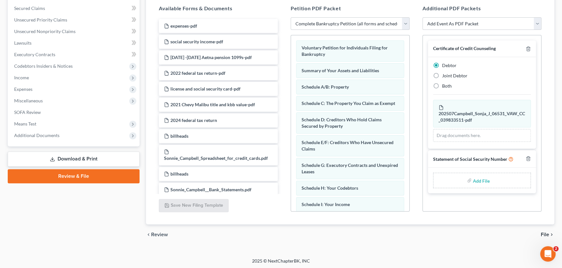
scroll to position [134, 0]
click at [478, 179] on input "file" at bounding box center [480, 180] width 15 height 12
type input "C:\fakepath\stmt of ssn Form B121 Campbell.pdf"
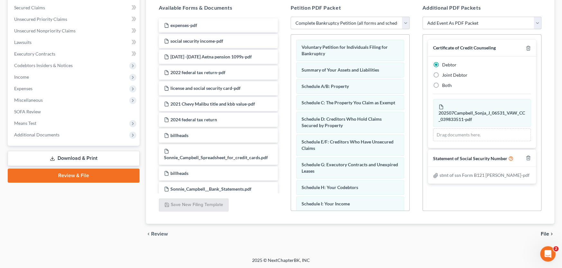
click at [542, 230] on div "chevron_left Review File chevron_right" at bounding box center [350, 234] width 408 height 21
click at [545, 233] on span "File" at bounding box center [545, 234] width 8 height 5
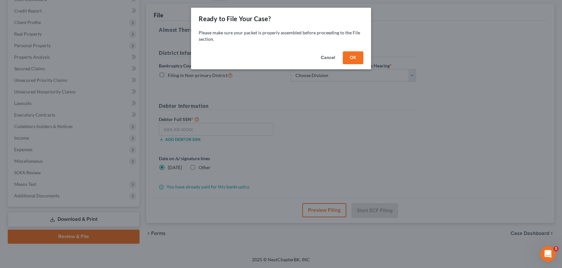
scroll to position [73, 0]
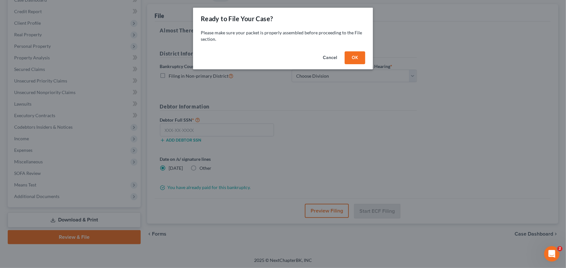
click at [356, 58] on button "OK" at bounding box center [355, 57] width 21 height 13
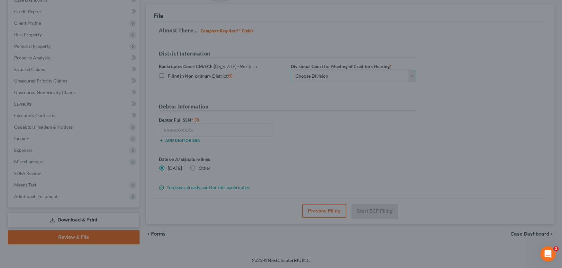
click at [342, 75] on select "Choose Division Roanoke Lynchburg Harrisonburg [GEOGRAPHIC_DATA]/ [GEOGRAPHIC_D…" at bounding box center [353, 76] width 125 height 13
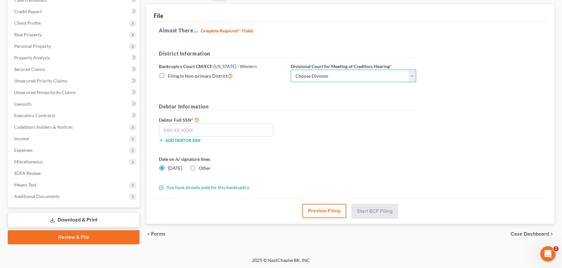
select select "0"
click at [291, 70] on select "Choose Division Roanoke Lynchburg Harrisonburg [GEOGRAPHIC_DATA]/ [GEOGRAPHIC_D…" at bounding box center [353, 76] width 125 height 13
click at [206, 130] on input "text" at bounding box center [216, 130] width 114 height 13
click at [206, 131] on input "text" at bounding box center [216, 130] width 114 height 13
click at [229, 127] on input "text" at bounding box center [216, 130] width 114 height 13
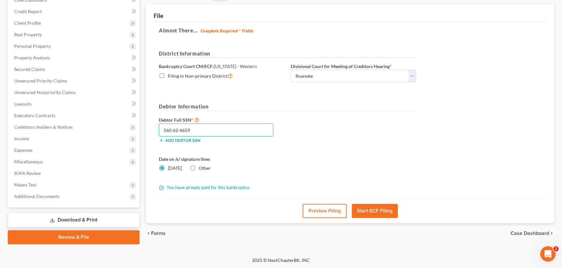
type input "560-62-6659"
click at [376, 214] on button "Start ECF Filing" at bounding box center [375, 211] width 46 height 14
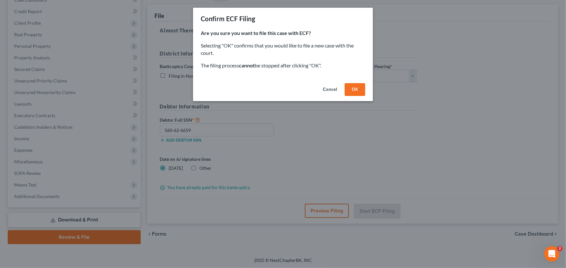
click at [348, 89] on button "OK" at bounding box center [355, 89] width 21 height 13
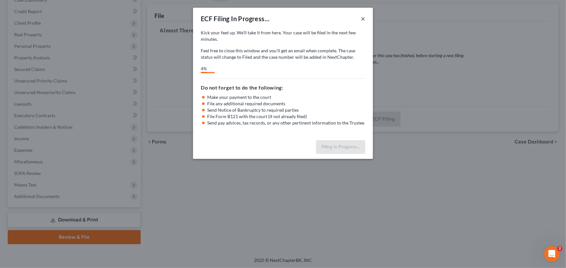
click at [362, 17] on button "×" at bounding box center [363, 19] width 5 height 8
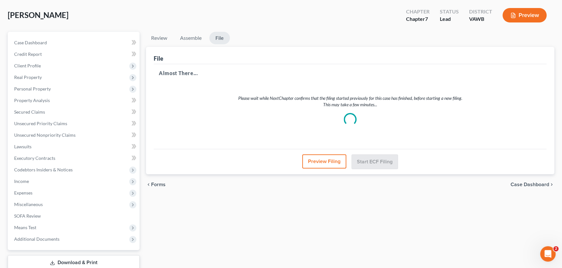
scroll to position [0, 0]
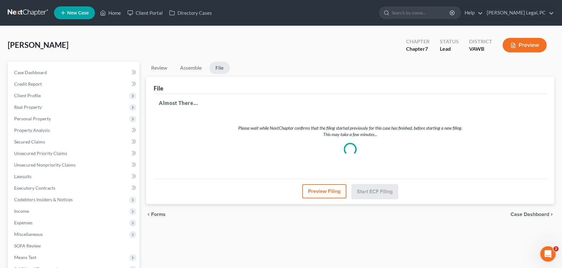
click at [14, 13] on link at bounding box center [28, 13] width 41 height 12
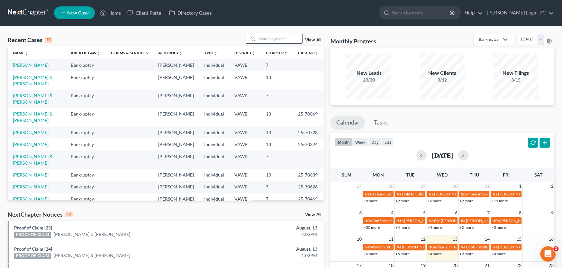
click at [276, 39] on input "search" at bounding box center [279, 38] width 45 height 9
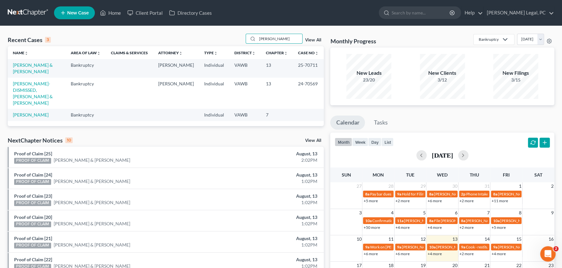
drag, startPoint x: 277, startPoint y: 42, endPoint x: 233, endPoint y: 31, distance: 45.5
click at [233, 31] on div "Recent Cases 3 [PERSON_NAME] View All Name unfold_more expand_more expand_less …" at bounding box center [281, 201] width 562 height 351
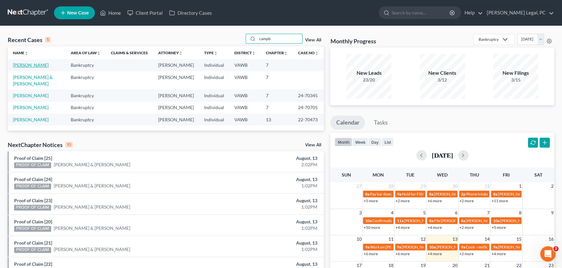
type input "campb"
click at [25, 66] on link "[PERSON_NAME]" at bounding box center [31, 64] width 36 height 5
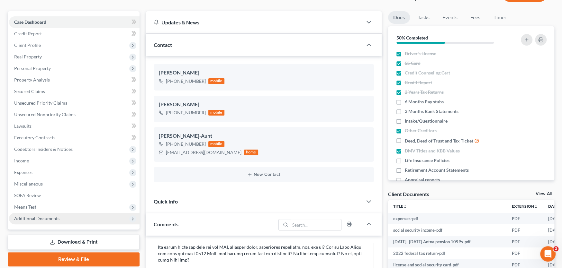
scroll to position [96, 0]
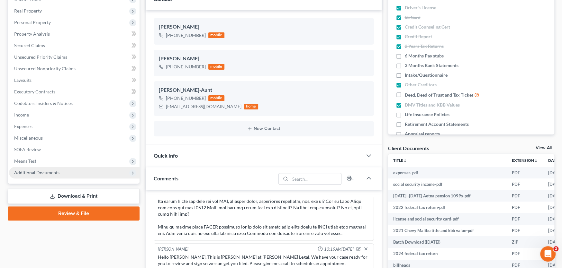
click at [43, 170] on span "Additional Documents" at bounding box center [36, 172] width 45 height 5
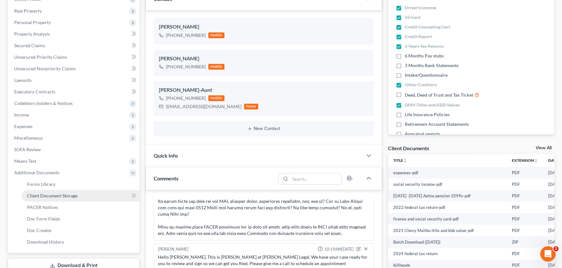
click at [47, 191] on link "Client Document Storage" at bounding box center [81, 196] width 118 height 12
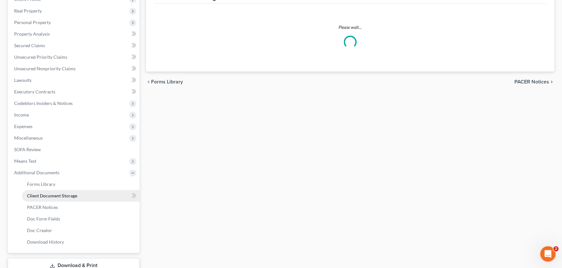
scroll to position [96, 0]
select select "0"
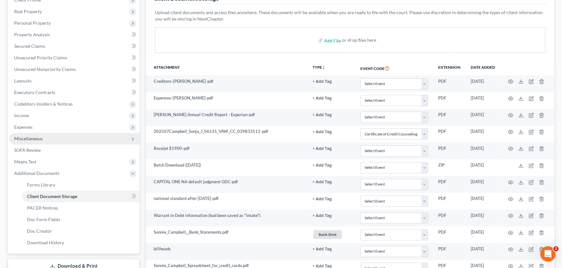
scroll to position [0, 0]
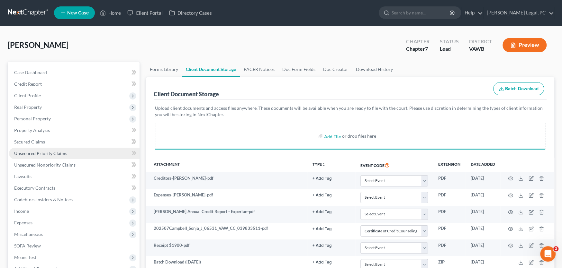
select select "0"
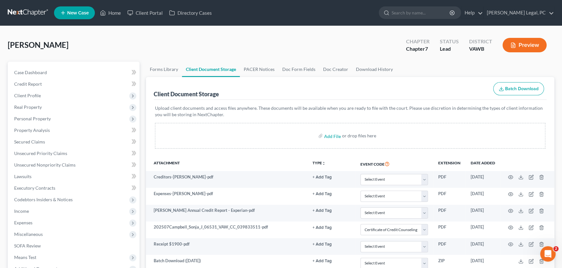
select select "0"
click at [25, 11] on link at bounding box center [28, 13] width 41 height 12
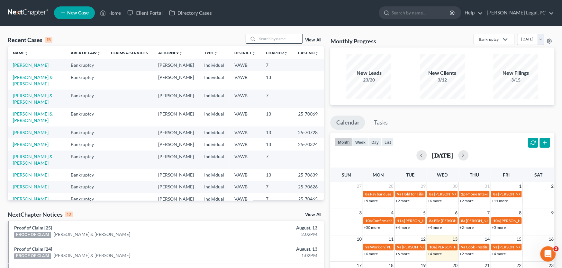
click at [264, 37] on input "search" at bounding box center [279, 38] width 45 height 9
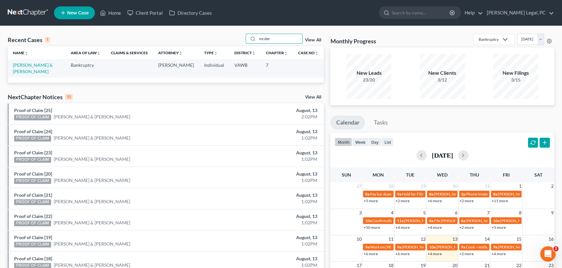
type input "mcder"
click at [47, 69] on td "[PERSON_NAME] & [PERSON_NAME]" at bounding box center [37, 68] width 58 height 18
click at [41, 64] on link "[PERSON_NAME] & [PERSON_NAME]" at bounding box center [33, 68] width 40 height 12
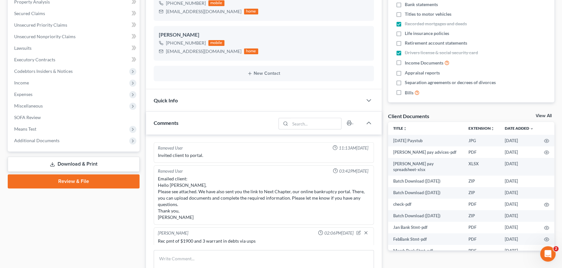
scroll to position [653, 0]
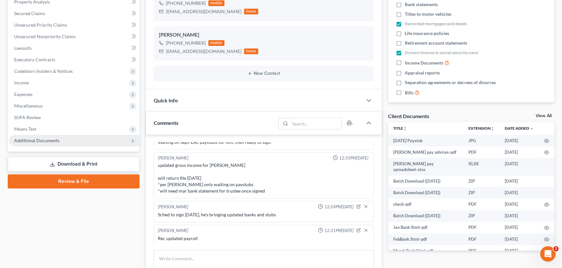
click at [28, 140] on span "Additional Documents" at bounding box center [36, 140] width 45 height 5
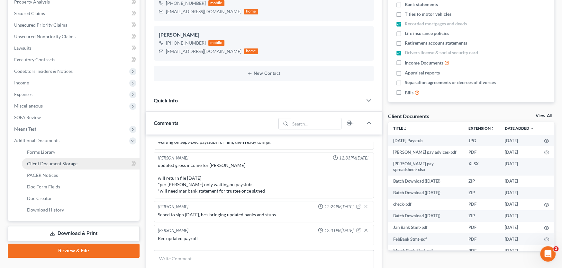
click at [32, 161] on span "Client Document Storage" at bounding box center [52, 163] width 50 height 5
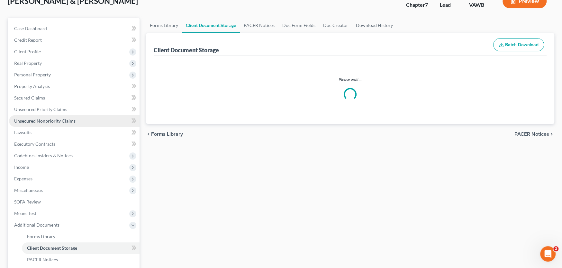
scroll to position [6, 0]
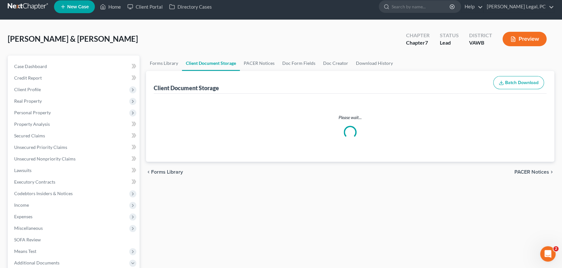
select select "0"
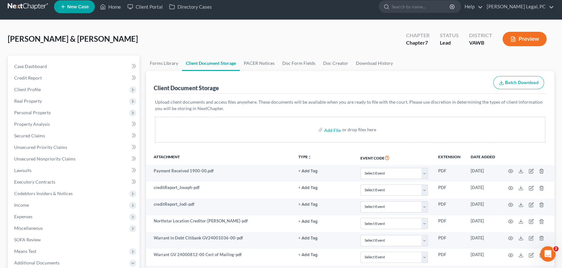
scroll to position [0, 0]
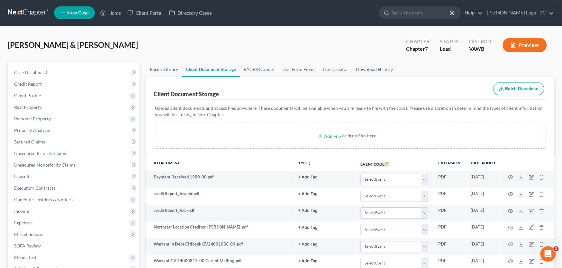
select select "0"
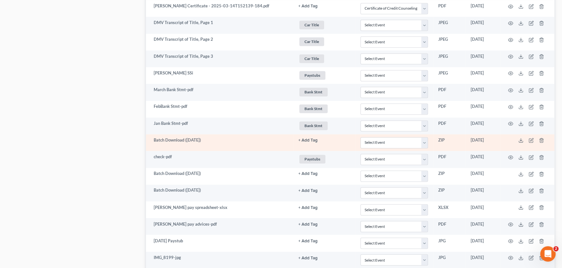
scroll to position [807, 0]
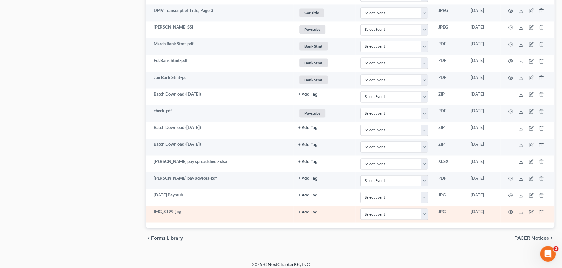
click at [259, 214] on td "IMG_8199-jpg" at bounding box center [219, 214] width 147 height 17
click at [509, 210] on icon "button" at bounding box center [510, 212] width 5 height 5
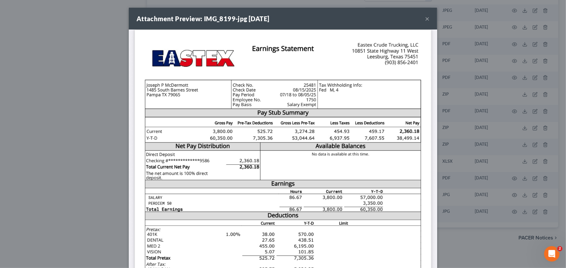
click at [423, 16] on div "Attachment Preview: IMG_8199-jpg 08/13/2025 ×" at bounding box center [283, 19] width 309 height 22
click at [425, 17] on button "×" at bounding box center [427, 19] width 5 height 8
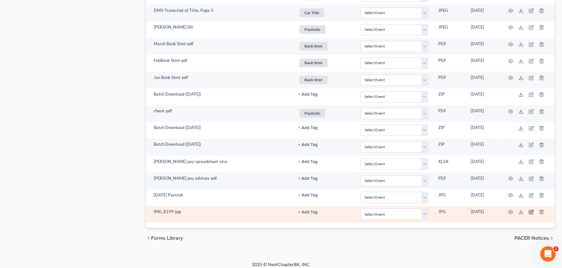
click at [531, 210] on icon "button" at bounding box center [531, 211] width 3 height 3
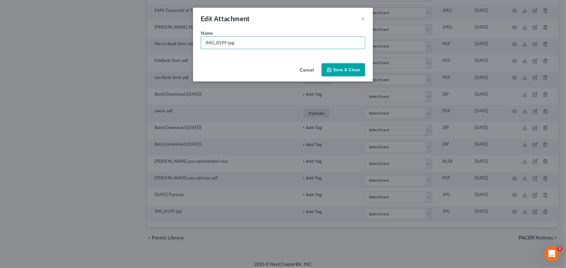
drag, startPoint x: 265, startPoint y: 48, endPoint x: 90, endPoint y: 41, distance: 175.1
click at [90, 41] on div "Edit Attachment × Name * IMG_8199-jpg Cancel Save & Close" at bounding box center [283, 134] width 566 height 268
type input "8-15-25 paystub"
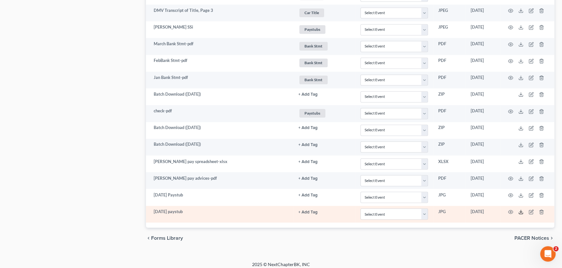
click at [519, 210] on icon at bounding box center [520, 212] width 5 height 5
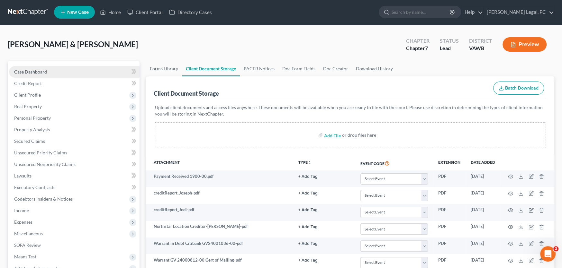
scroll to position [0, 0]
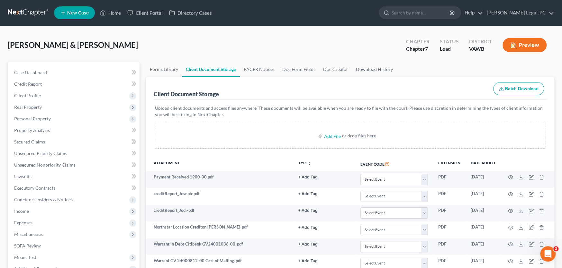
click at [24, 11] on link at bounding box center [28, 13] width 41 height 12
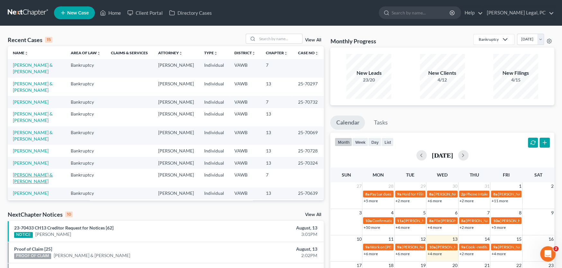
click at [35, 172] on link "[PERSON_NAME] & [PERSON_NAME]" at bounding box center [33, 178] width 40 height 12
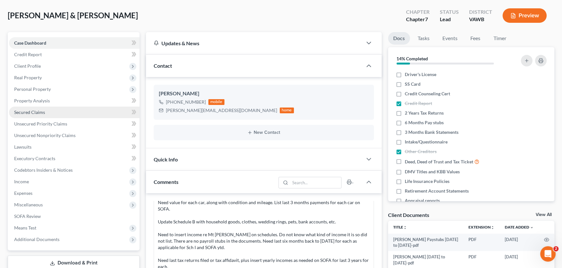
scroll to position [129, 0]
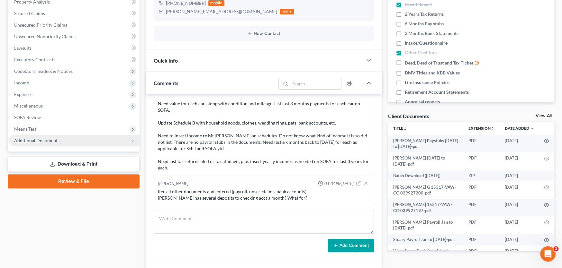
click at [44, 143] on span "Additional Documents" at bounding box center [74, 141] width 131 height 12
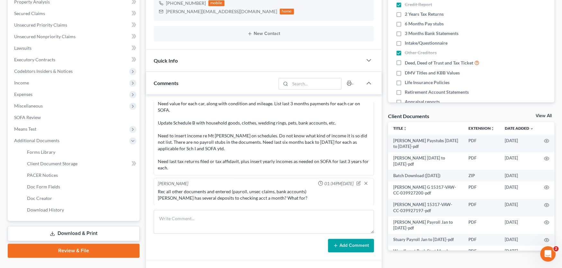
click at [89, 235] on link "Download & Print" at bounding box center [74, 233] width 132 height 15
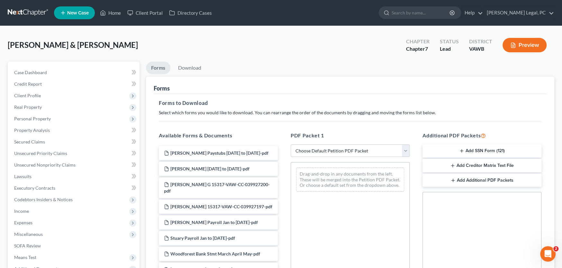
click at [485, 151] on button "Add SSN Form (121)" at bounding box center [481, 152] width 119 height 14
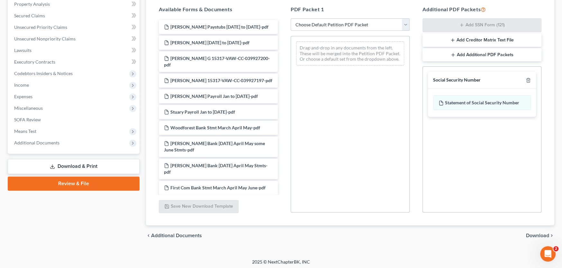
scroll to position [128, 0]
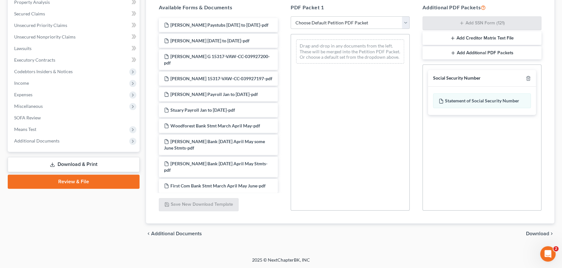
click at [533, 233] on span "Download" at bounding box center [537, 233] width 23 height 5
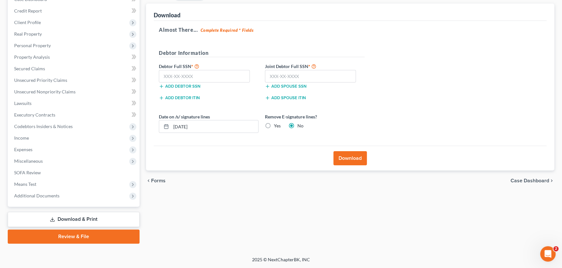
scroll to position [73, 0]
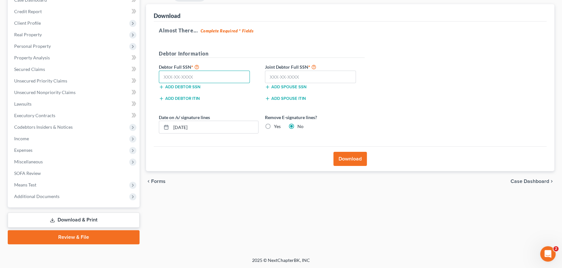
click at [193, 76] on input "text" at bounding box center [204, 77] width 91 height 13
type input "223-84-2835"
click at [285, 74] on input "text" at bounding box center [310, 77] width 91 height 13
type input "227-15-6204"
click at [343, 153] on button "Download" at bounding box center [349, 159] width 33 height 14
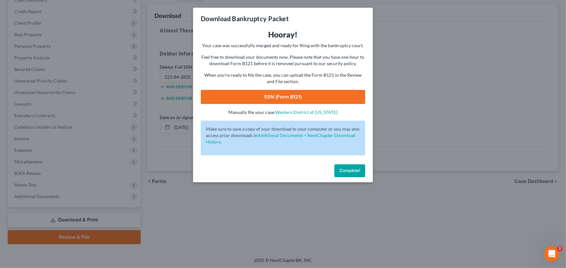
click at [301, 99] on link "SSN (Form B121)" at bounding box center [283, 97] width 165 height 14
click at [348, 173] on span "Complete!" at bounding box center [350, 170] width 21 height 5
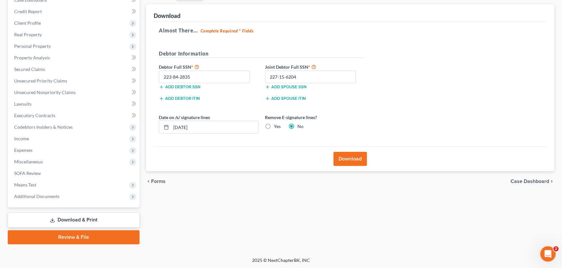
click at [62, 241] on link "Review & File" at bounding box center [74, 237] width 132 height 14
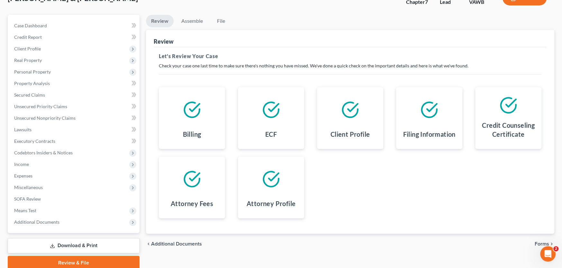
scroll to position [64, 0]
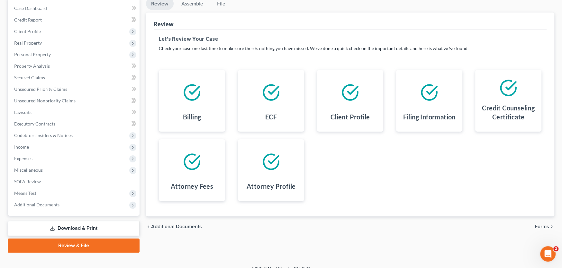
click at [535, 227] on span "Forms" at bounding box center [542, 226] width 14 height 5
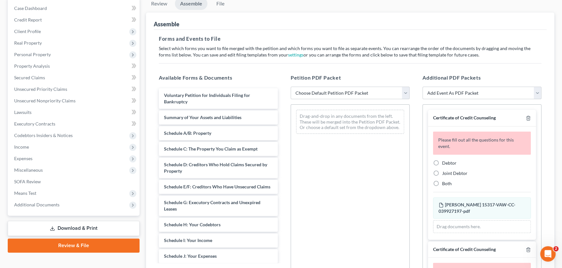
click at [442, 162] on label "Debtor" at bounding box center [449, 163] width 14 height 6
click at [445, 162] on input "Debtor" at bounding box center [447, 162] width 4 height 4
radio input "true"
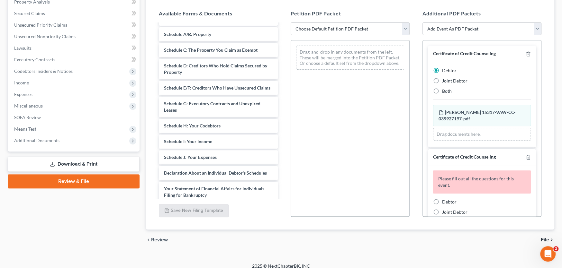
scroll to position [96, 0]
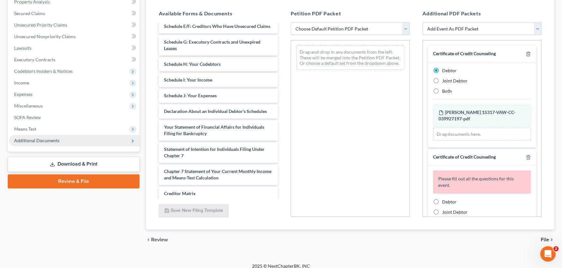
click at [42, 142] on span "Additional Documents" at bounding box center [36, 140] width 45 height 5
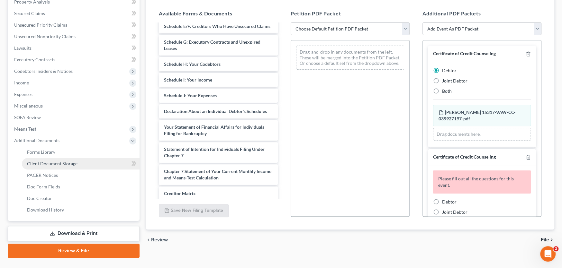
click at [48, 162] on span "Client Document Storage" at bounding box center [52, 163] width 50 height 5
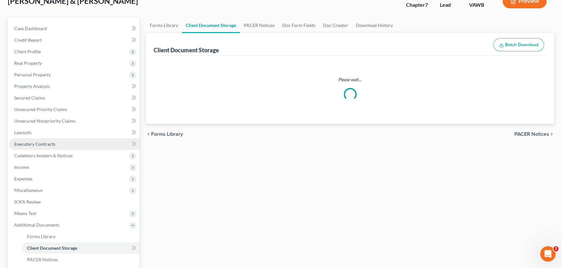
scroll to position [20, 0]
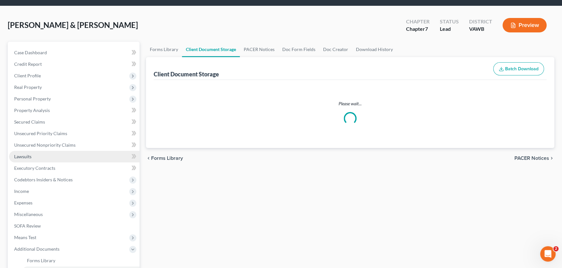
select select "0"
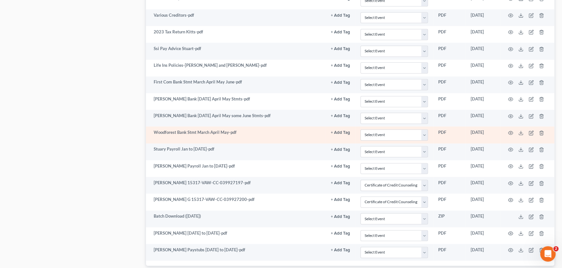
scroll to position [471, 0]
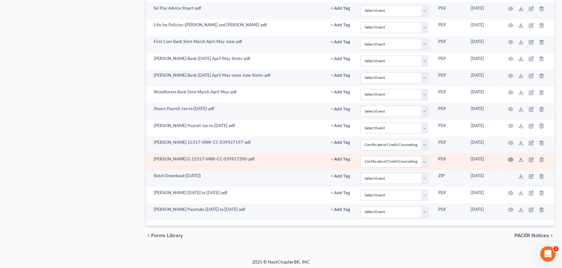
click at [510, 157] on icon "button" at bounding box center [510, 159] width 5 height 5
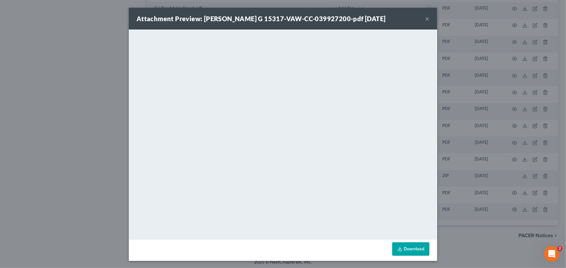
click at [425, 18] on button "×" at bounding box center [427, 19] width 5 height 8
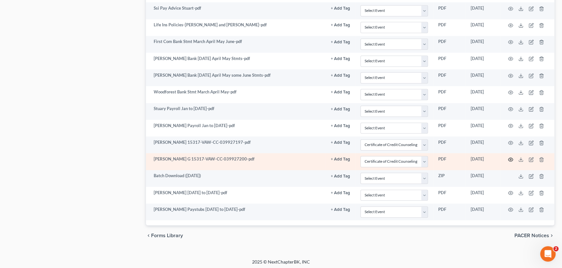
click at [511, 159] on circle "button" at bounding box center [510, 159] width 1 height 1
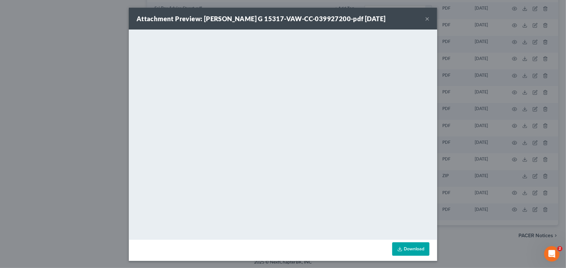
click at [426, 18] on button "×" at bounding box center [427, 19] width 5 height 8
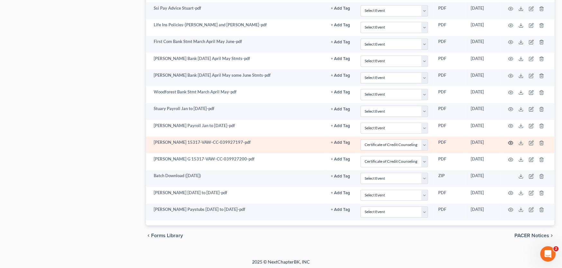
click at [509, 142] on icon "button" at bounding box center [510, 143] width 5 height 4
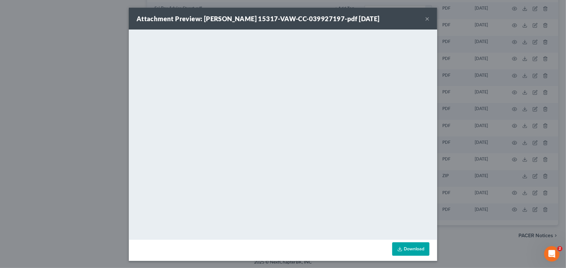
click at [425, 18] on button "×" at bounding box center [427, 19] width 5 height 8
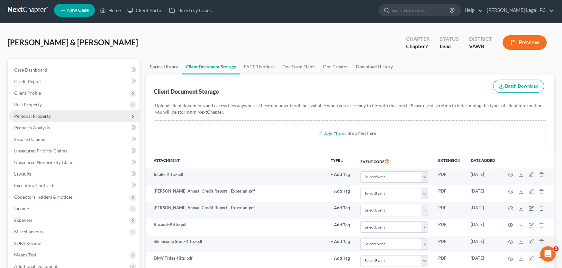
scroll to position [0, 0]
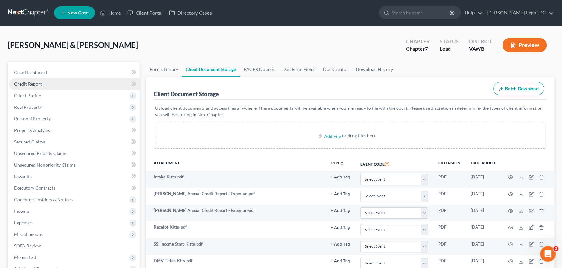
click at [32, 86] on span "Credit Report" at bounding box center [28, 83] width 28 height 5
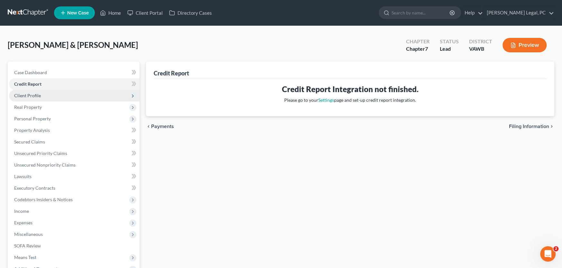
click at [30, 99] on span "Client Profile" at bounding box center [74, 96] width 131 height 12
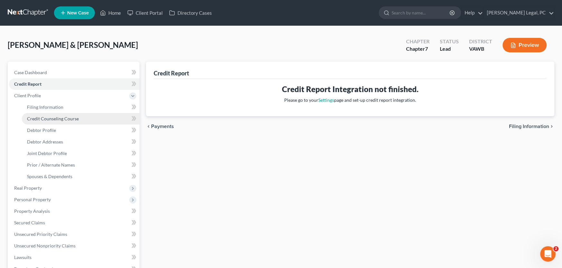
click at [38, 116] on span "Credit Counseling Course" at bounding box center [53, 118] width 52 height 5
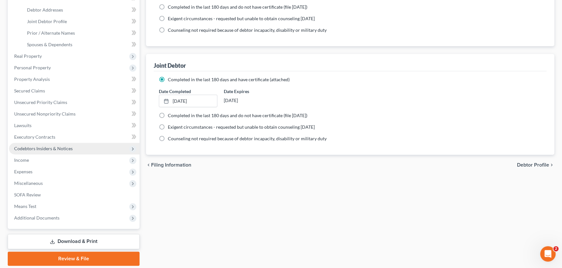
scroll to position [153, 0]
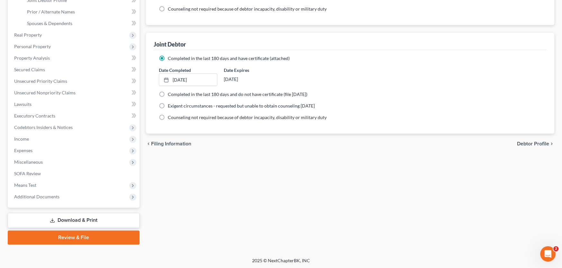
click at [78, 233] on link "Review & File" at bounding box center [74, 238] width 132 height 14
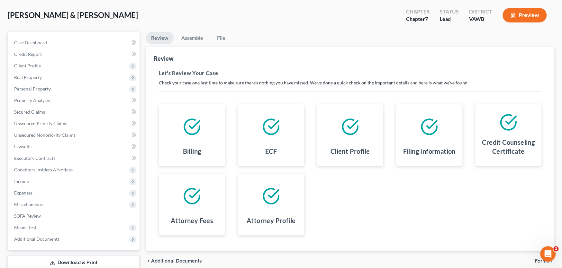
scroll to position [73, 0]
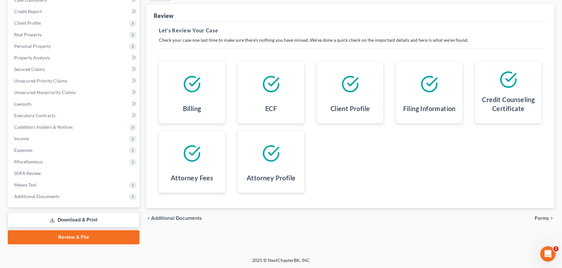
click at [536, 216] on span "Forms" at bounding box center [542, 218] width 14 height 5
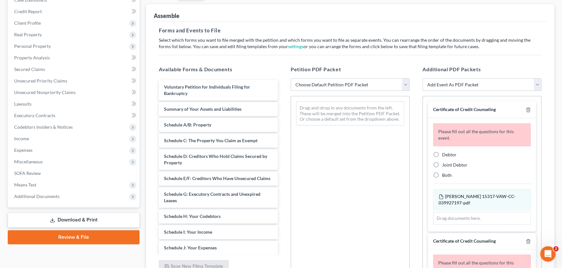
click at [341, 86] on select "Choose Default Petition PDF Packet Complete Bankruptcy Petition (all forms and …" at bounding box center [350, 84] width 119 height 13
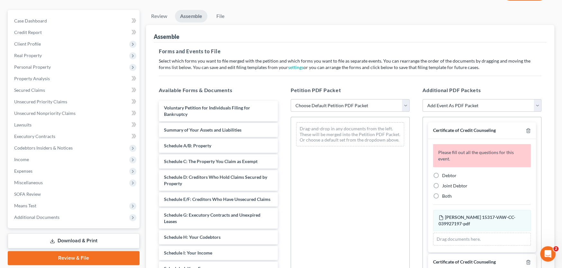
scroll to position [41, 0]
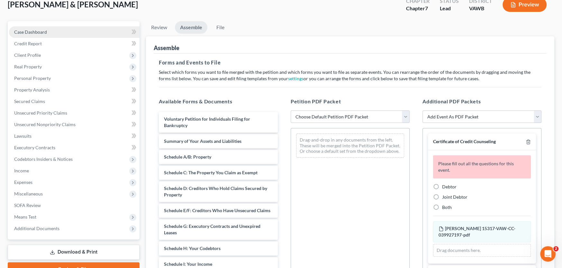
click at [34, 32] on span "Case Dashboard" at bounding box center [30, 31] width 33 height 5
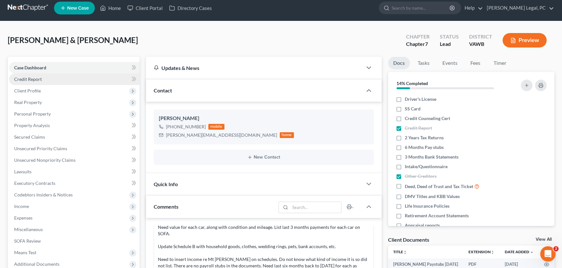
scroll to position [160, 0]
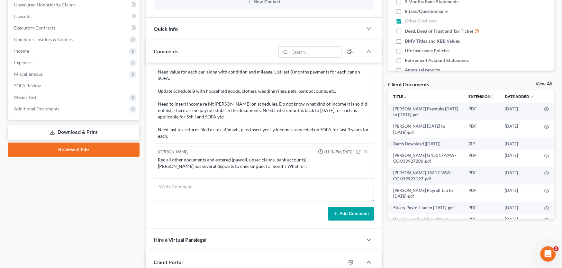
click at [82, 150] on link "Review & File" at bounding box center [74, 150] width 132 height 14
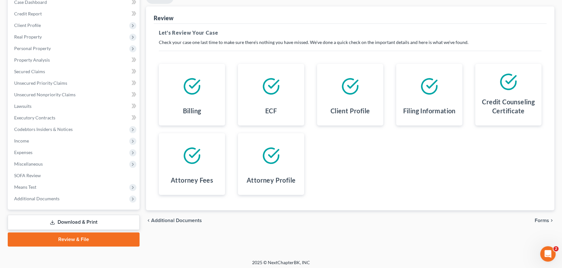
scroll to position [73, 0]
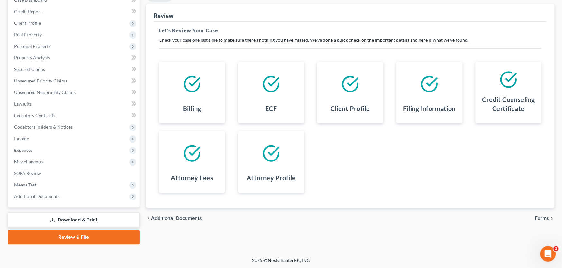
click at [545, 217] on span "Forms" at bounding box center [542, 218] width 14 height 5
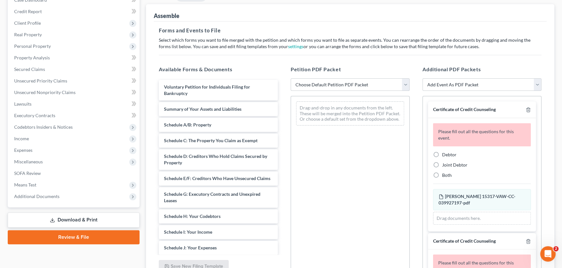
click at [336, 84] on select "Choose Default Petition PDF Packet Complete Bankruptcy Petition (all forms and …" at bounding box center [350, 84] width 119 height 13
select select "0"
click at [291, 78] on select "Choose Default Petition PDF Packet Complete Bankruptcy Petition (all forms and …" at bounding box center [350, 84] width 119 height 13
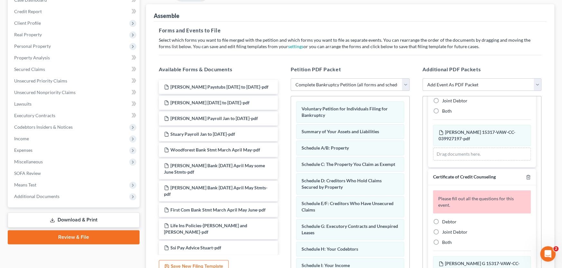
scroll to position [0, 0]
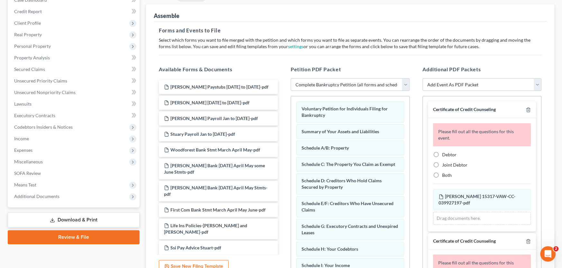
click at [442, 153] on label "Debtor" at bounding box center [449, 155] width 14 height 6
click at [445, 153] on input "Debtor" at bounding box center [447, 154] width 4 height 4
radio input "true"
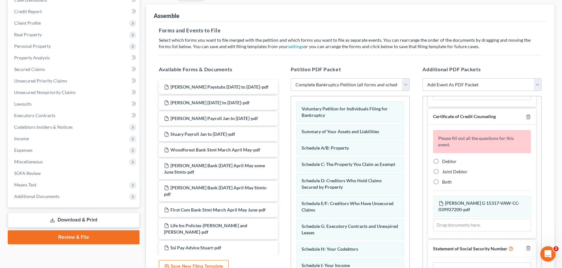
scroll to position [111, 0]
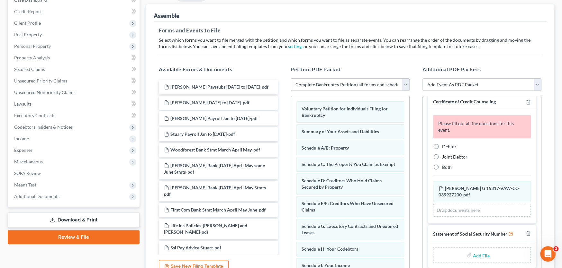
click at [442, 156] on label "Joint Debtor" at bounding box center [454, 157] width 25 height 6
click at [445, 156] on input "Joint Debtor" at bounding box center [447, 156] width 4 height 4
radio input "true"
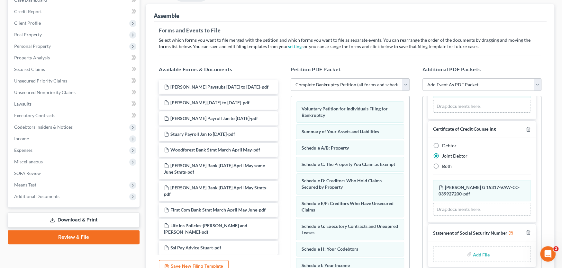
scroll to position [83, 0]
click at [484, 254] on input "file" at bounding box center [480, 256] width 15 height 12
type input "C:\fakepath\Stmt of SSN Form B121 Kitts.pdf"
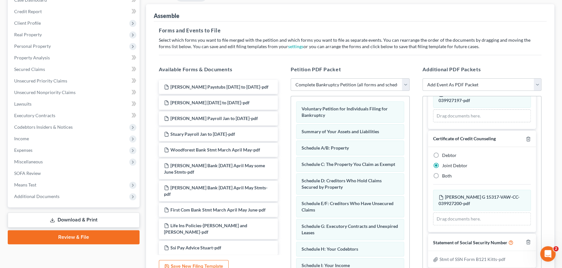
scroll to position [134, 0]
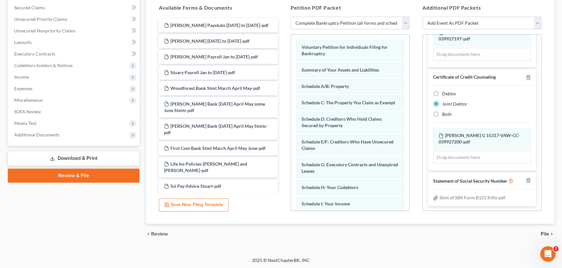
click at [545, 233] on span "File" at bounding box center [545, 234] width 8 height 5
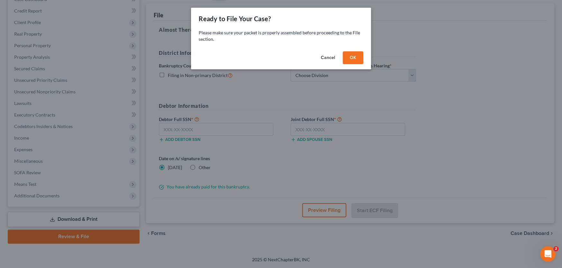
scroll to position [73, 0]
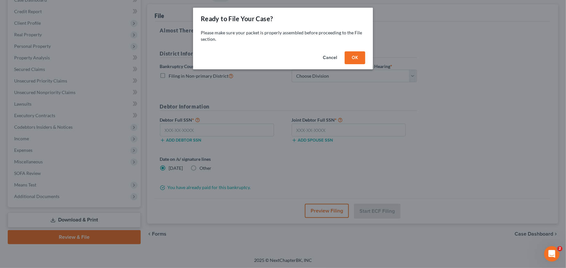
click at [349, 59] on button "OK" at bounding box center [355, 57] width 21 height 13
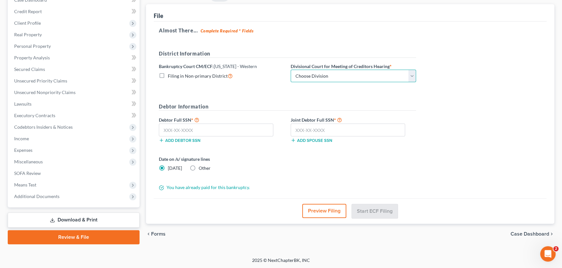
click at [307, 78] on select "Choose Division Roanoke Lynchburg Harrisonburg [GEOGRAPHIC_DATA]/ [GEOGRAPHIC_D…" at bounding box center [353, 76] width 125 height 13
select select "0"
click at [291, 70] on select "Choose Division Roanoke Lynchburg Harrisonburg [GEOGRAPHIC_DATA]/ [GEOGRAPHIC_D…" at bounding box center [353, 76] width 125 height 13
click at [227, 128] on input "text" at bounding box center [216, 130] width 114 height 13
click at [181, 130] on input "text" at bounding box center [216, 130] width 114 height 13
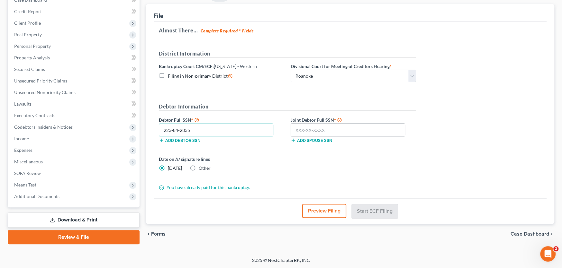
type input "223-84-2835"
click at [325, 130] on input "text" at bounding box center [348, 130] width 114 height 13
type input "227-15-6204"
click at [383, 209] on button "Start ECF Filing" at bounding box center [375, 211] width 46 height 14
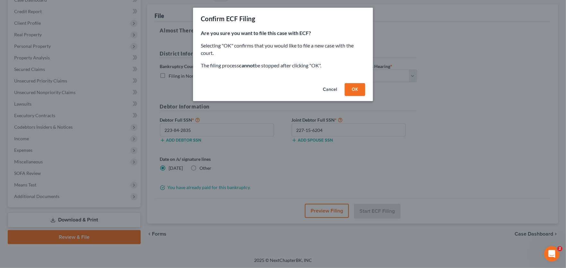
click at [356, 91] on button "OK" at bounding box center [355, 89] width 21 height 13
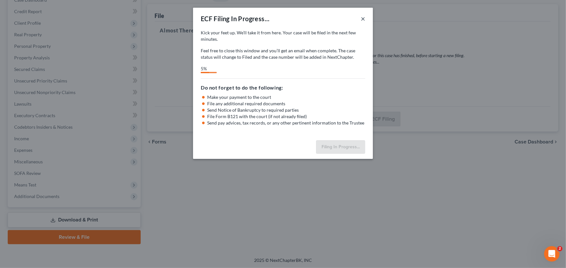
click at [363, 19] on button "×" at bounding box center [363, 19] width 5 height 8
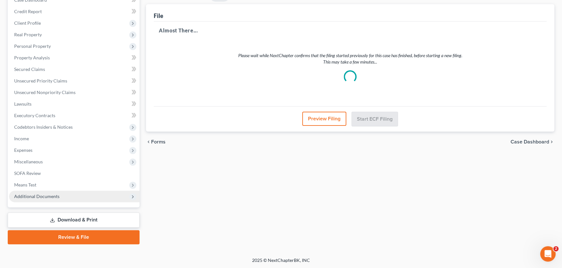
click at [53, 195] on span "Additional Documents" at bounding box center [36, 196] width 45 height 5
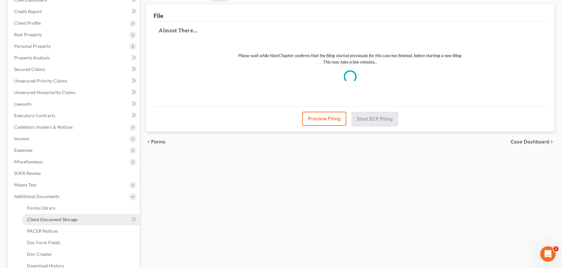
click at [48, 217] on span "Client Document Storage" at bounding box center [52, 219] width 50 height 5
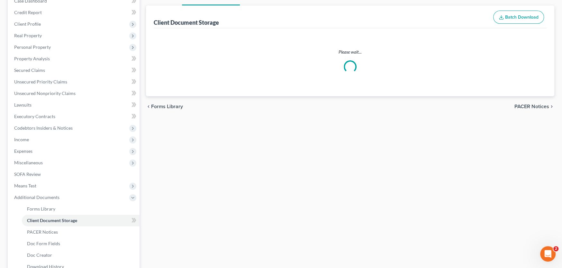
scroll to position [14, 0]
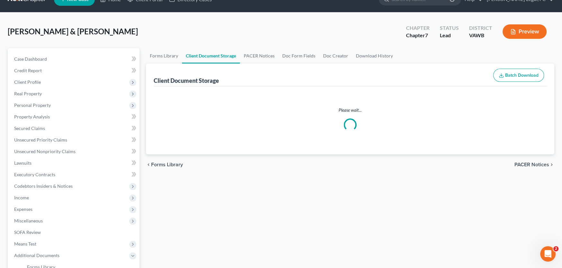
select select "0"
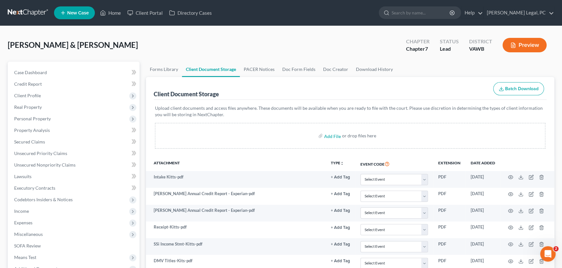
scroll to position [0, 0]
select select "0"
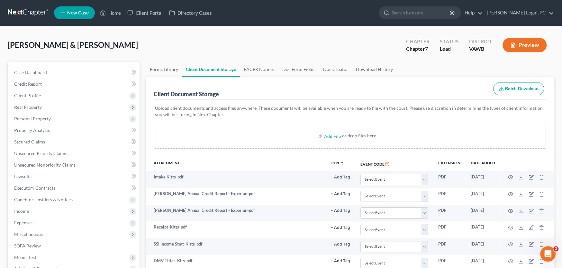
select select "0"
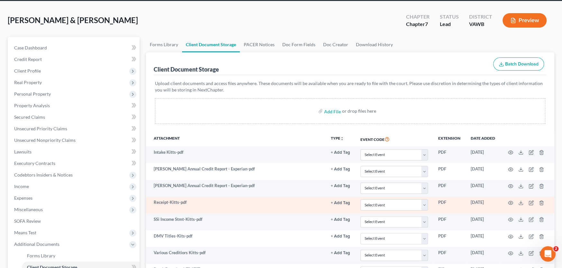
select select "0"
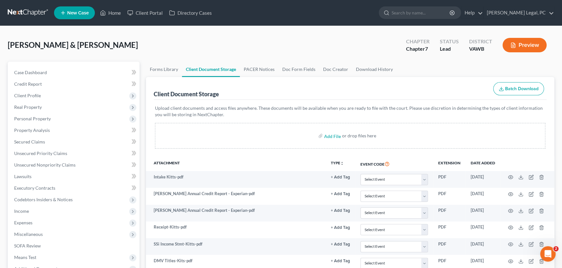
click at [15, 14] on link at bounding box center [28, 13] width 41 height 12
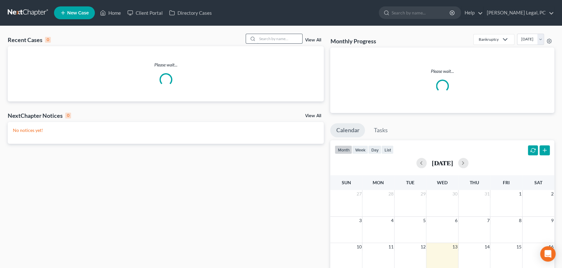
click at [261, 37] on input "search" at bounding box center [279, 38] width 45 height 9
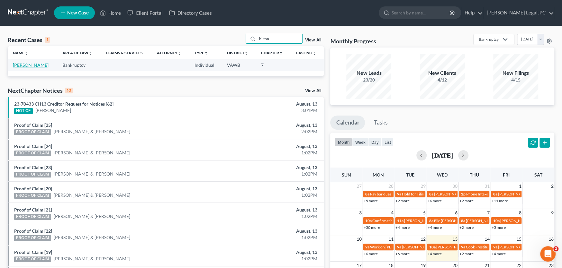
type input "hilton"
click at [18, 65] on link "[PERSON_NAME]" at bounding box center [31, 64] width 36 height 5
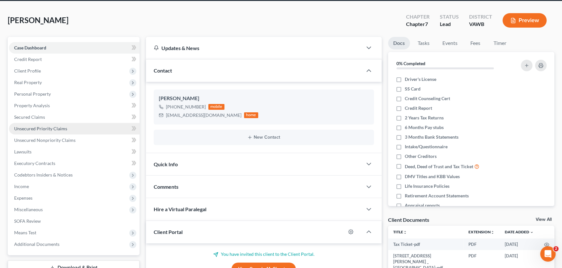
scroll to position [96, 0]
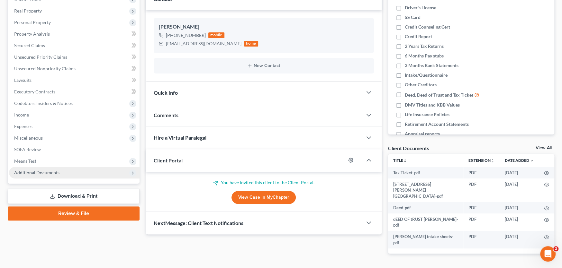
click at [32, 173] on span "Additional Documents" at bounding box center [36, 172] width 45 height 5
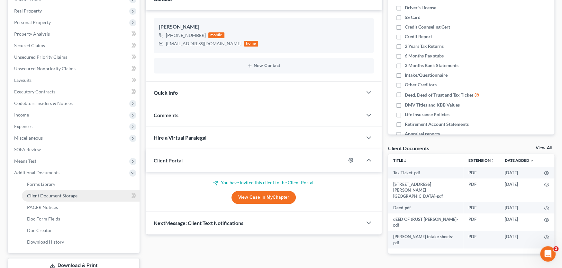
click at [37, 194] on span "Client Document Storage" at bounding box center [52, 195] width 50 height 5
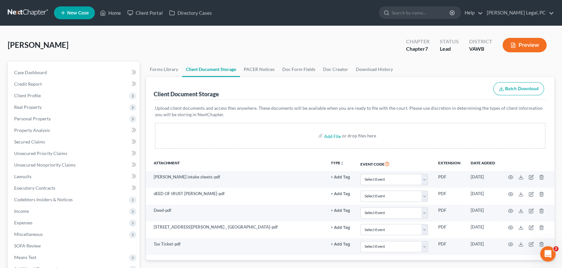
click at [26, 11] on link at bounding box center [28, 13] width 41 height 12
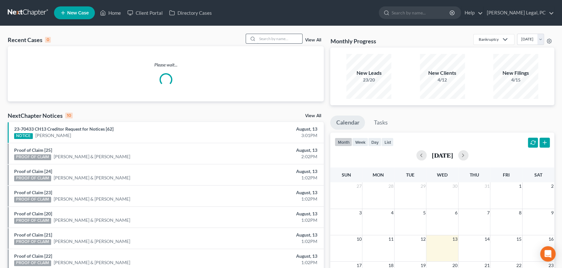
click at [264, 38] on input "search" at bounding box center [279, 38] width 45 height 9
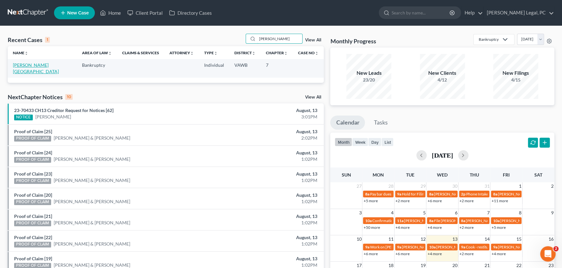
type input "[PERSON_NAME]"
click at [33, 63] on link "[PERSON_NAME][GEOGRAPHIC_DATA]" at bounding box center [36, 68] width 46 height 12
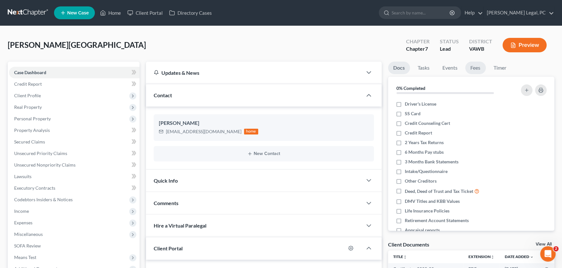
click at [472, 67] on link "Fees" at bounding box center [475, 68] width 21 height 13
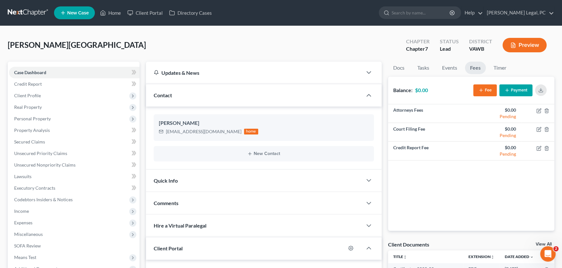
click at [119, 53] on div "[PERSON_NAME] Upgraded Chapter Chapter 7 Status Lead District [GEOGRAPHIC_DATA]…" at bounding box center [281, 48] width 547 height 28
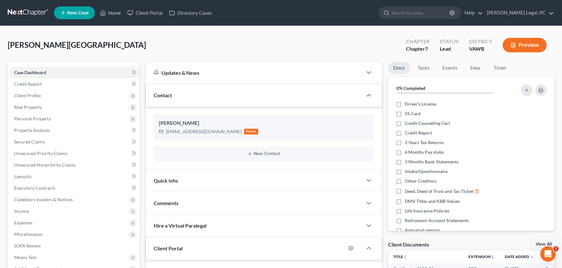
click at [22, 10] on link at bounding box center [28, 13] width 41 height 12
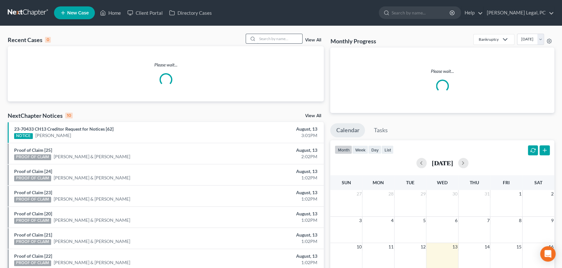
click at [267, 40] on input "search" at bounding box center [279, 38] width 45 height 9
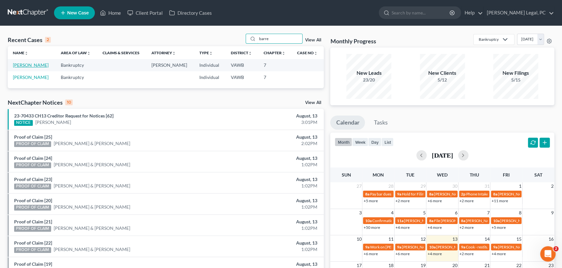
type input "barre"
click at [37, 65] on link "[PERSON_NAME]" at bounding box center [31, 64] width 36 height 5
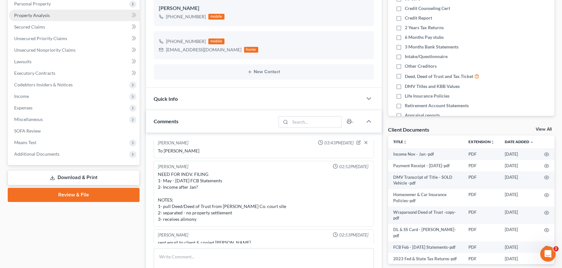
scroll to position [129, 0]
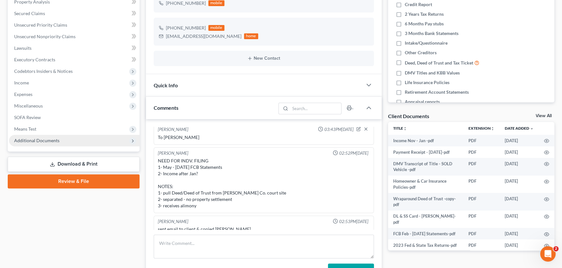
click at [46, 143] on span "Additional Documents" at bounding box center [74, 141] width 131 height 12
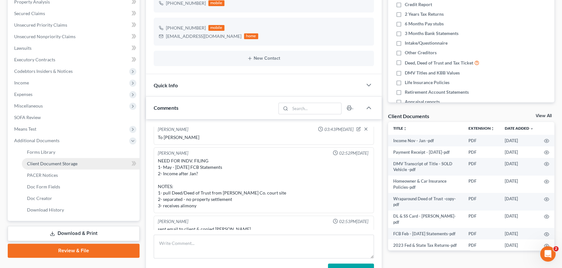
click at [55, 163] on span "Client Document Storage" at bounding box center [52, 163] width 50 height 5
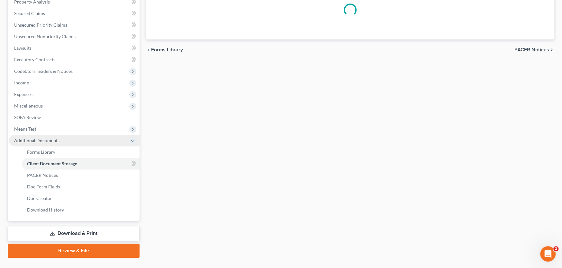
select select "0"
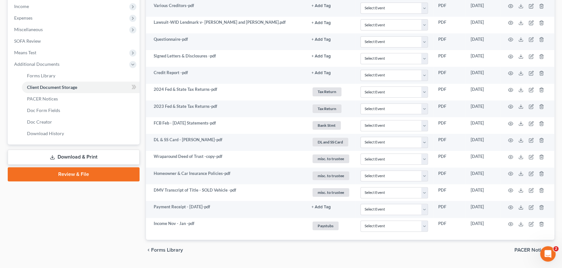
scroll to position [220, 0]
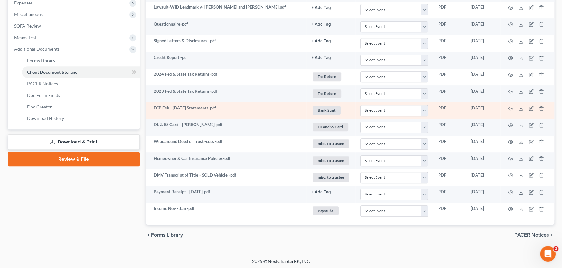
click at [206, 111] on td "FCB Feb - [DATE] Statements-pdf" at bounding box center [226, 110] width 160 height 17
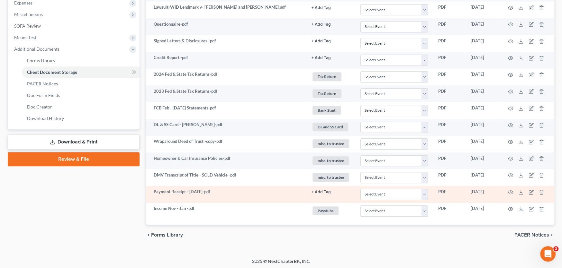
click at [221, 193] on td "Payment Receipt - [DATE]-pdf" at bounding box center [226, 194] width 160 height 17
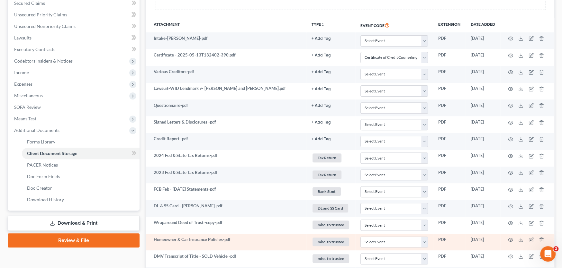
scroll to position [124, 0]
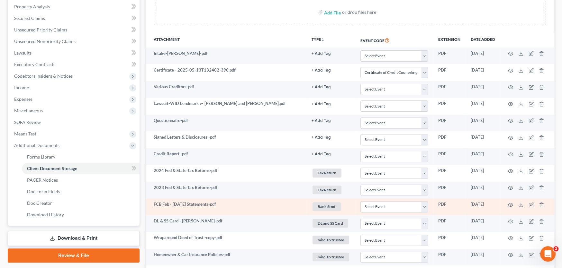
click at [225, 204] on td "FCB Feb - [DATE] Statements-pdf" at bounding box center [226, 207] width 160 height 17
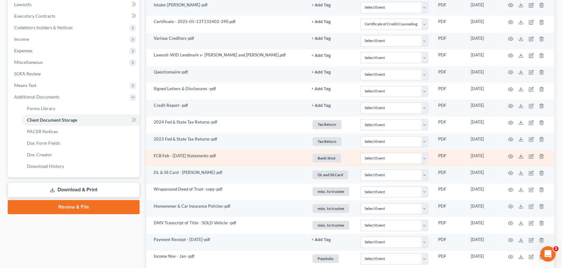
scroll to position [188, 0]
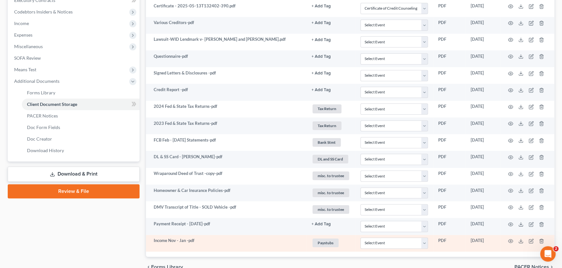
click at [227, 238] on td "Income Nov - Jan -pdf" at bounding box center [226, 243] width 160 height 17
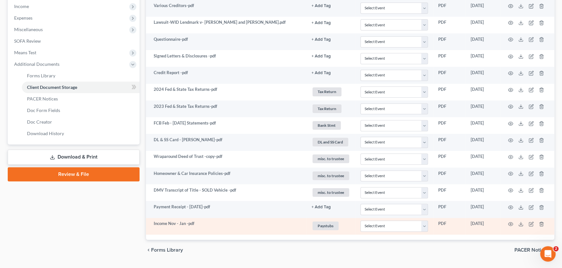
scroll to position [220, 0]
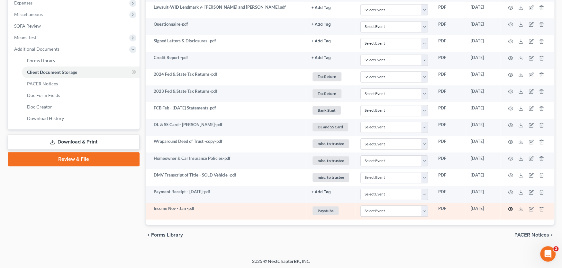
click at [508, 208] on icon "button" at bounding box center [510, 210] width 5 height 4
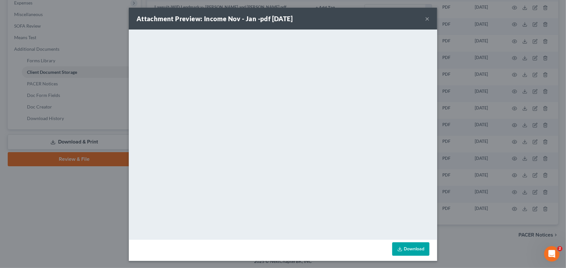
click at [426, 20] on button "×" at bounding box center [427, 19] width 5 height 8
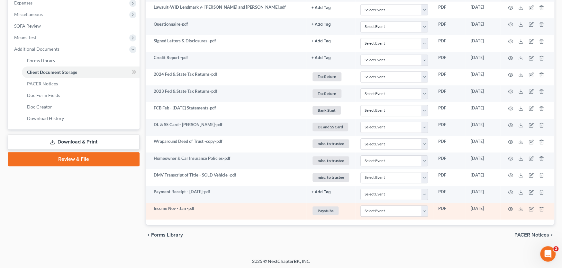
click at [207, 208] on td "Income Nov - Jan -pdf" at bounding box center [226, 211] width 160 height 17
click at [511, 209] on icon "button" at bounding box center [510, 209] width 5 height 5
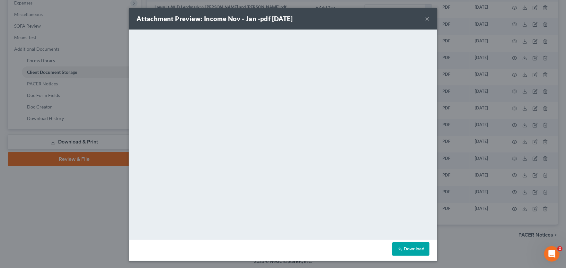
click at [425, 17] on button "×" at bounding box center [427, 19] width 5 height 8
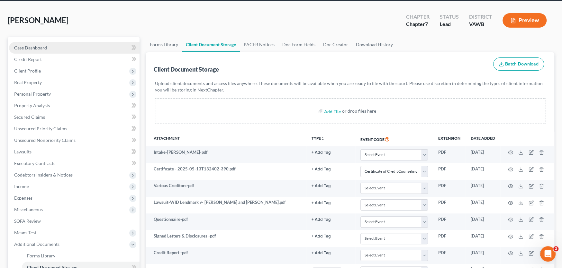
scroll to position [0, 0]
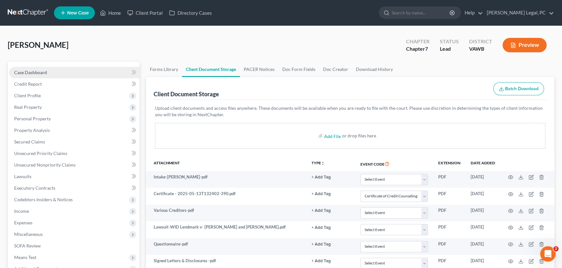
click at [27, 76] on link "Case Dashboard" at bounding box center [74, 73] width 131 height 12
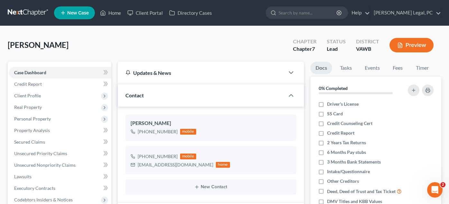
click at [25, 12] on link at bounding box center [28, 13] width 41 height 12
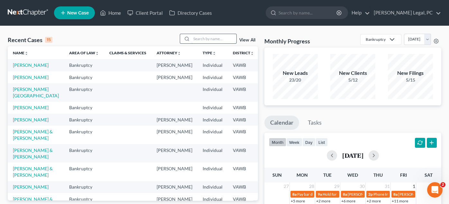
click at [200, 39] on input "search" at bounding box center [213, 38] width 45 height 9
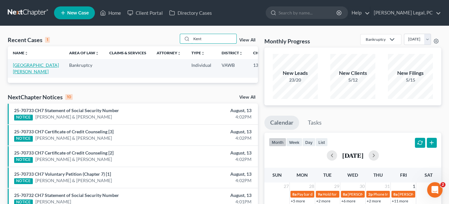
type input "Kent"
click at [20, 70] on link "[GEOGRAPHIC_DATA][PERSON_NAME]" at bounding box center [36, 68] width 46 height 12
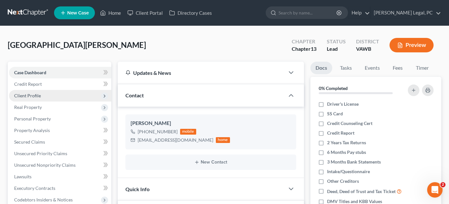
click at [32, 95] on span "Client Profile" at bounding box center [27, 95] width 27 height 5
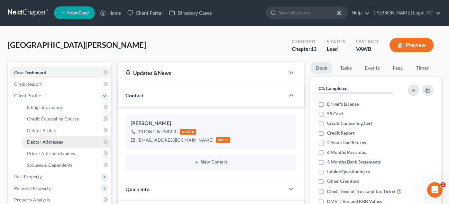
click at [39, 141] on span "Debtor Addresses" at bounding box center [45, 141] width 36 height 5
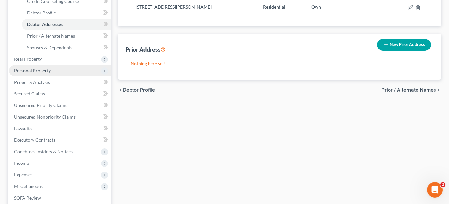
scroll to position [128, 0]
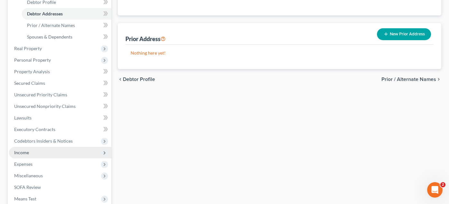
click at [31, 152] on span "Income" at bounding box center [60, 153] width 102 height 12
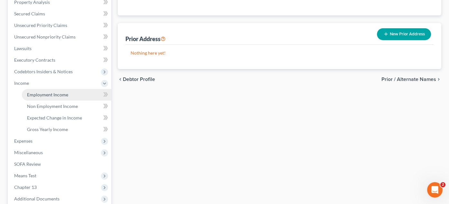
click at [63, 97] on link "Employment Income" at bounding box center [66, 95] width 89 height 12
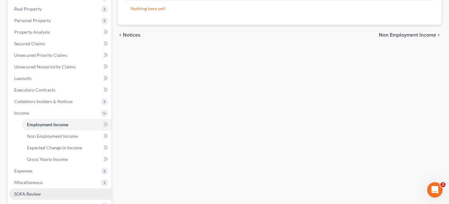
scroll to position [193, 0]
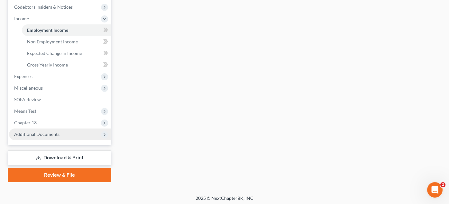
click at [46, 137] on span "Additional Documents" at bounding box center [60, 135] width 102 height 12
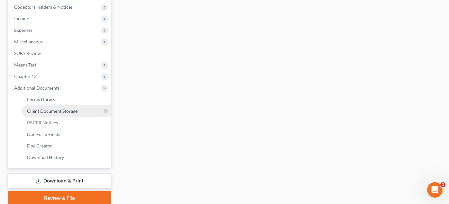
click at [64, 113] on span "Client Document Storage" at bounding box center [52, 110] width 50 height 5
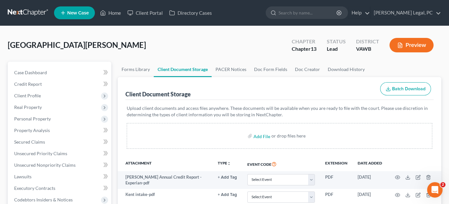
click at [28, 14] on link at bounding box center [28, 13] width 41 height 12
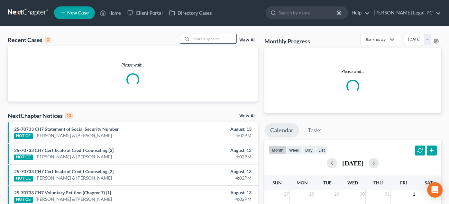
click at [202, 39] on input "search" at bounding box center [213, 38] width 45 height 9
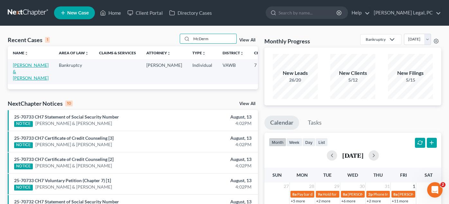
type input "McDerm"
click at [31, 65] on link "[PERSON_NAME] & [PERSON_NAME]" at bounding box center [31, 71] width 36 height 18
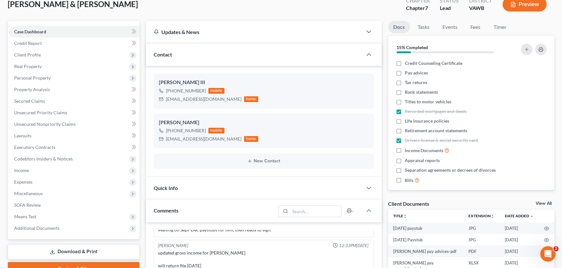
scroll to position [129, 0]
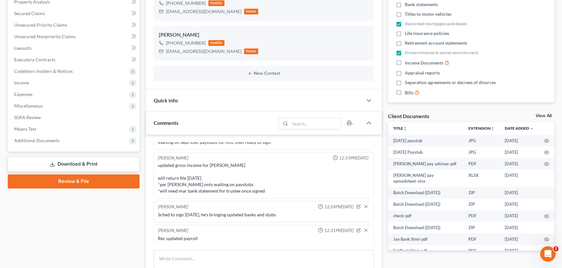
click at [50, 162] on icon at bounding box center [52, 164] width 5 height 5
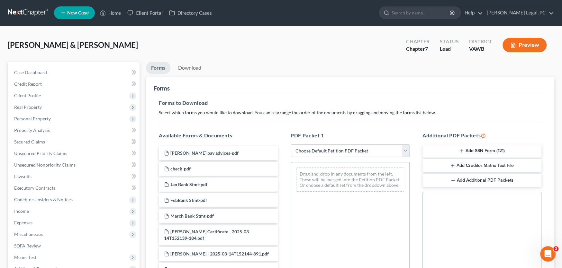
click at [453, 151] on button "Add SSN Form (121)" at bounding box center [481, 152] width 119 height 14
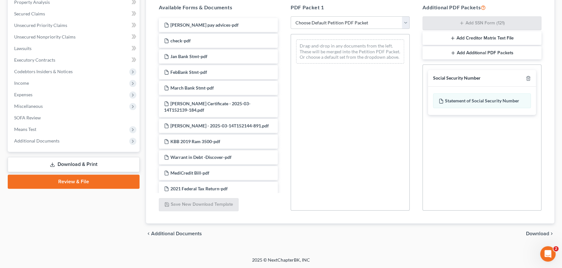
click at [453, 204] on span "Download" at bounding box center [537, 233] width 23 height 5
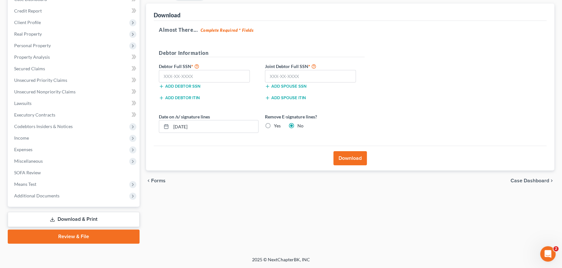
scroll to position [73, 0]
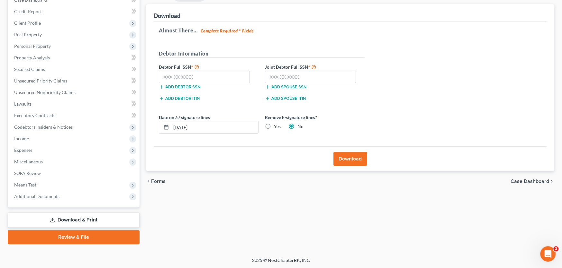
click at [199, 66] on label "Debtor Full SSN *" at bounding box center [209, 67] width 106 height 8
click at [194, 76] on input "text" at bounding box center [204, 77] width 91 height 13
type input "019-48-2549"
click at [285, 77] on input "text" at bounding box center [310, 77] width 91 height 13
type input "261-85-1434"
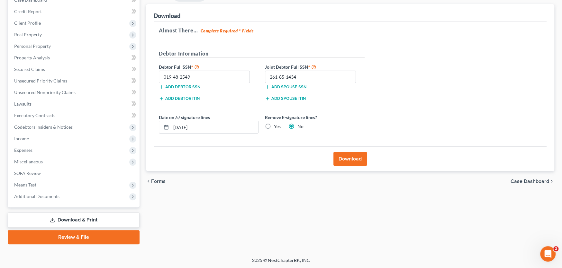
click at [353, 159] on button "Download" at bounding box center [349, 159] width 33 height 14
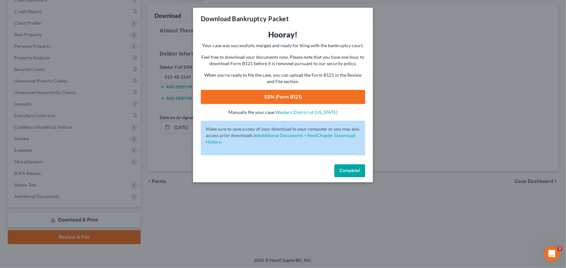
click at [296, 98] on link "SSN (Form B121)" at bounding box center [283, 97] width 165 height 14
click at [346, 171] on span "Complete!" at bounding box center [350, 170] width 21 height 5
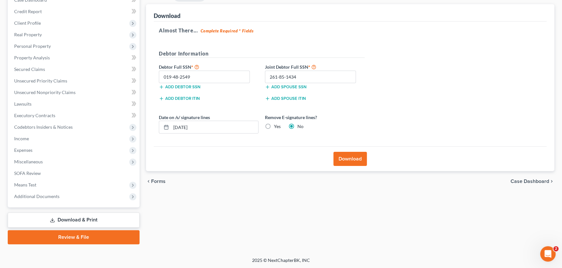
click at [72, 204] on link "Review & File" at bounding box center [74, 237] width 132 height 14
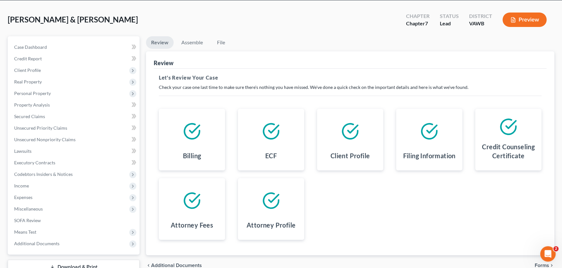
scroll to position [73, 0]
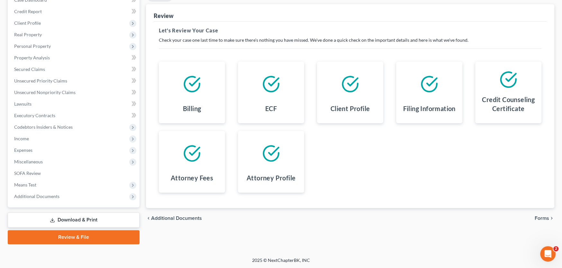
click at [453, 204] on span "Forms" at bounding box center [542, 218] width 14 height 5
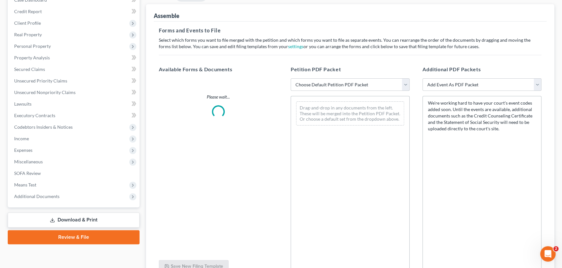
click at [350, 84] on select "Choose Default Petition PDF Packet Complete Bankruptcy Petition (all forms and …" at bounding box center [350, 84] width 119 height 13
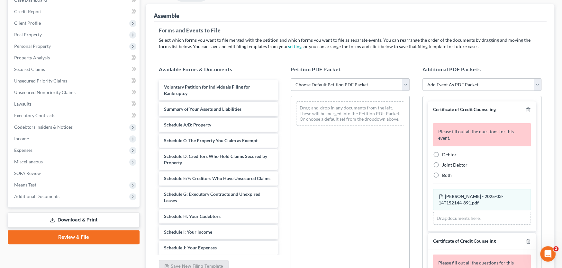
select select "0"
click at [291, 78] on select "Choose Default Petition PDF Packet Complete Bankruptcy Petition (all forms and …" at bounding box center [350, 84] width 119 height 13
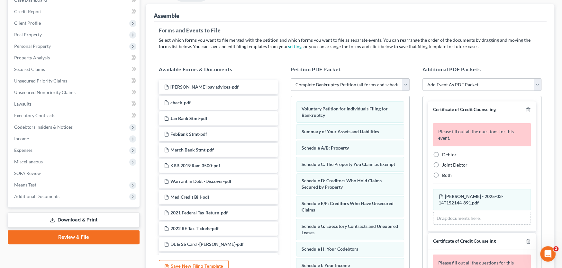
click at [448, 154] on span "Debtor" at bounding box center [449, 154] width 14 height 5
click at [448, 154] on input "Debtor" at bounding box center [447, 154] width 4 height 4
radio input "true"
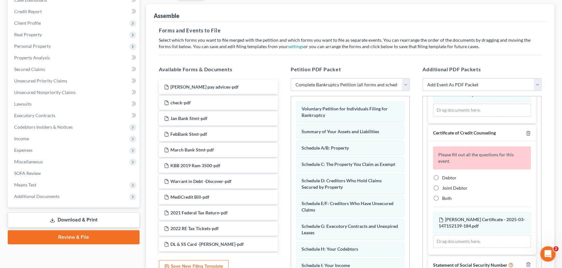
scroll to position [64, 0]
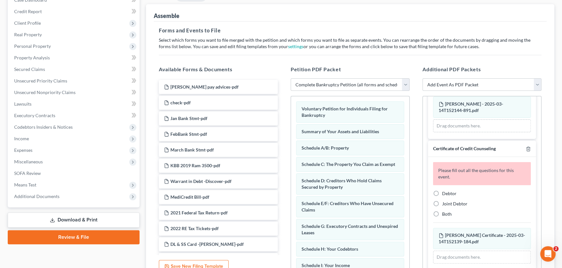
click at [442, 203] on label "Joint Debtor" at bounding box center [454, 204] width 25 height 6
click at [445, 203] on input "Joint Debtor" at bounding box center [447, 203] width 4 height 4
radio input "true"
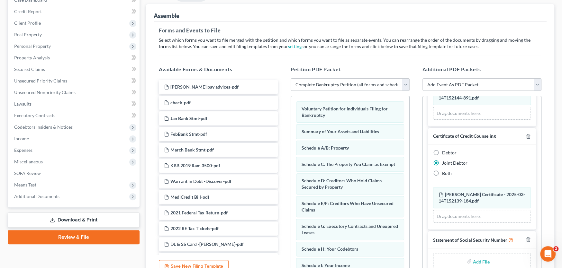
scroll to position [83, 0]
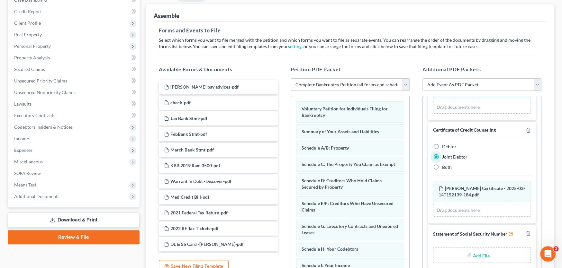
type input "C:\fakepath\Stmt of SSn Form B121 [PERSON_NAME].pdf"
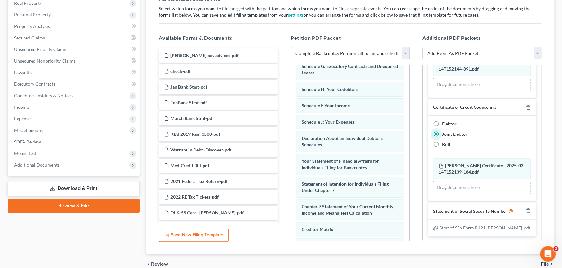
scroll to position [134, 0]
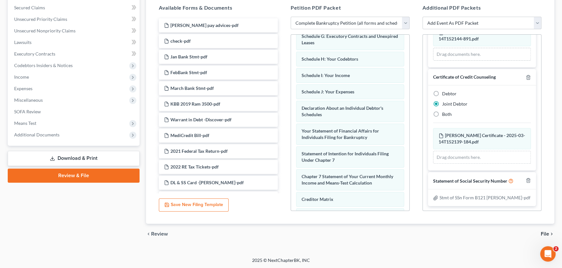
click at [453, 204] on span "File" at bounding box center [545, 234] width 8 height 5
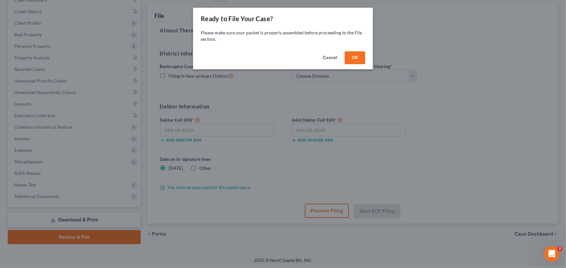
click at [356, 59] on button "OK" at bounding box center [355, 57] width 21 height 13
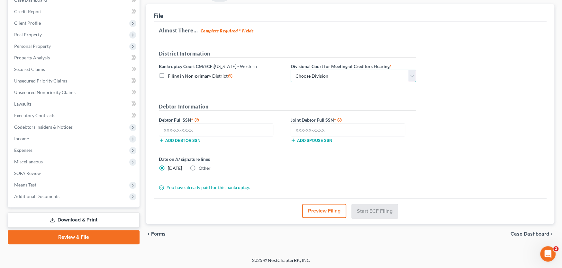
drag, startPoint x: 334, startPoint y: 74, endPoint x: 329, endPoint y: 78, distance: 5.7
click at [334, 74] on select "Choose Division Roanoke Lynchburg Harrisonburg [GEOGRAPHIC_DATA]/ [GEOGRAPHIC_D…" at bounding box center [353, 76] width 125 height 13
select select "0"
click at [291, 70] on select "Choose Division Roanoke Lynchburg Harrisonburg [GEOGRAPHIC_DATA]/ [GEOGRAPHIC_D…" at bounding box center [353, 76] width 125 height 13
click at [224, 131] on input "text" at bounding box center [216, 130] width 114 height 13
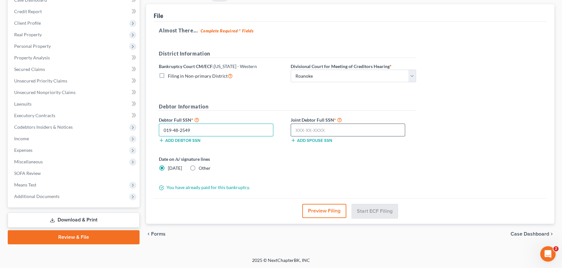
type input "019-48-2549"
click at [315, 129] on input "text" at bounding box center [348, 130] width 114 height 13
type input "261-85-1434"
click at [372, 204] on button "Start ECF Filing" at bounding box center [375, 211] width 46 height 14
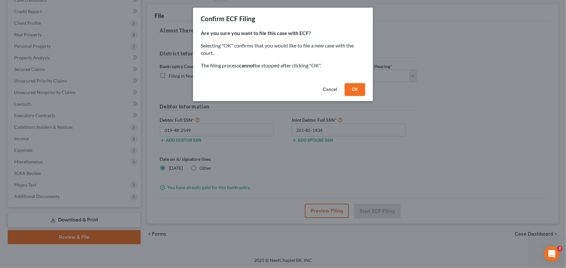
click at [355, 90] on button "OK" at bounding box center [355, 89] width 21 height 13
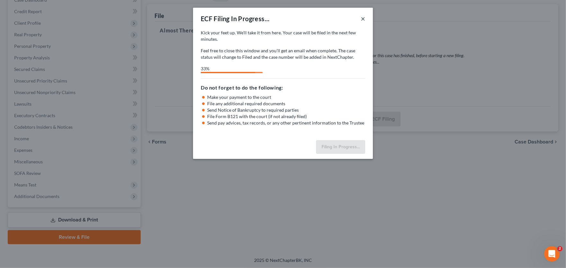
click at [362, 18] on button "×" at bounding box center [363, 19] width 5 height 8
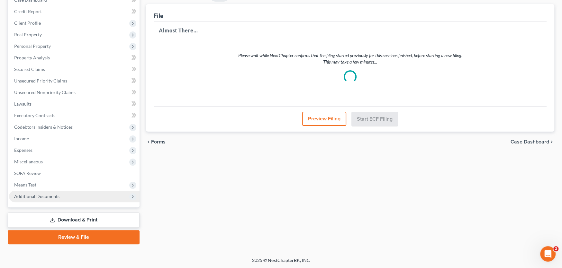
click at [40, 192] on span "Additional Documents" at bounding box center [74, 197] width 131 height 12
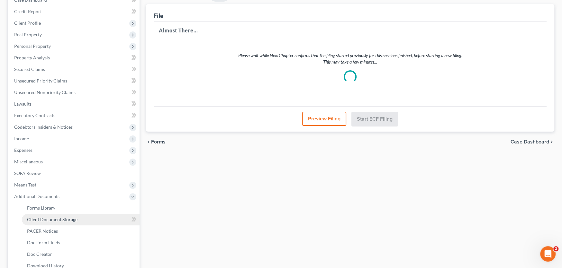
click at [47, 204] on span "Client Document Storage" at bounding box center [52, 219] width 50 height 5
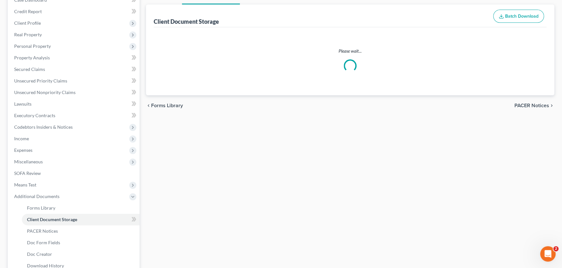
scroll to position [14, 0]
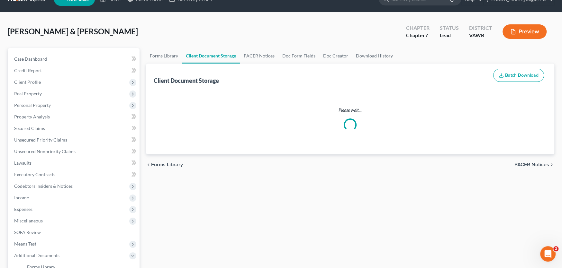
select select "0"
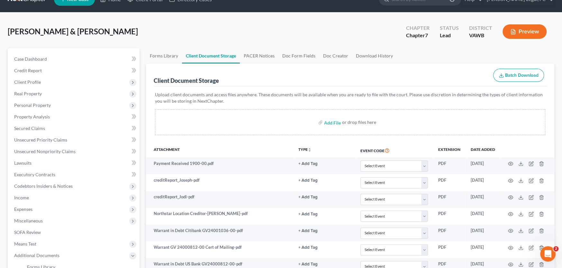
scroll to position [0, 0]
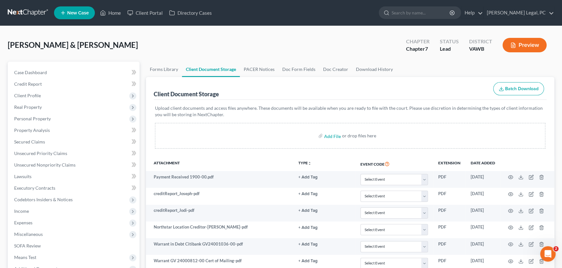
select select "0"
click at [30, 105] on span "Real Property" at bounding box center [28, 106] width 28 height 5
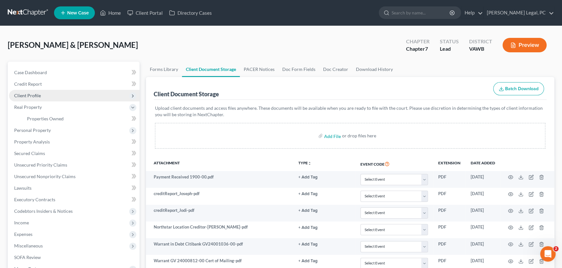
click at [32, 93] on span "Client Profile" at bounding box center [27, 95] width 27 height 5
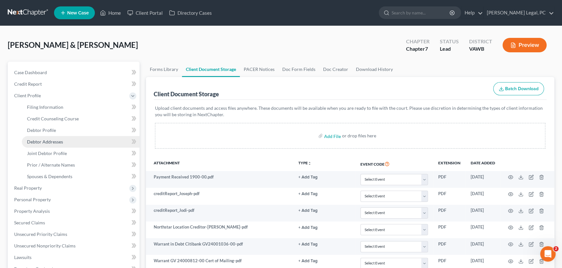
click at [51, 140] on span "Debtor Addresses" at bounding box center [45, 141] width 36 height 5
